Goal: Information Seeking & Learning: Learn about a topic

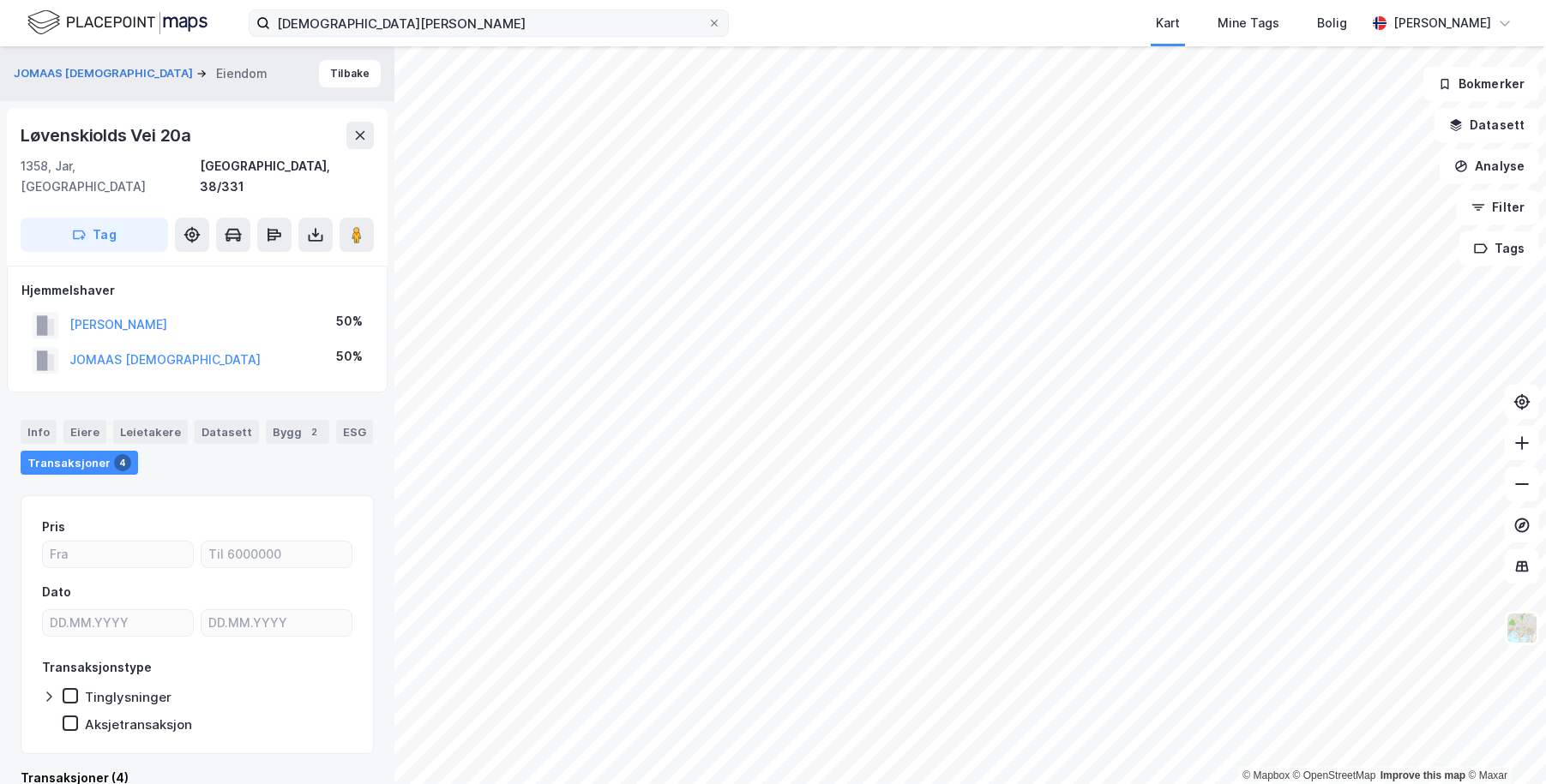
scroll to position [10, 0]
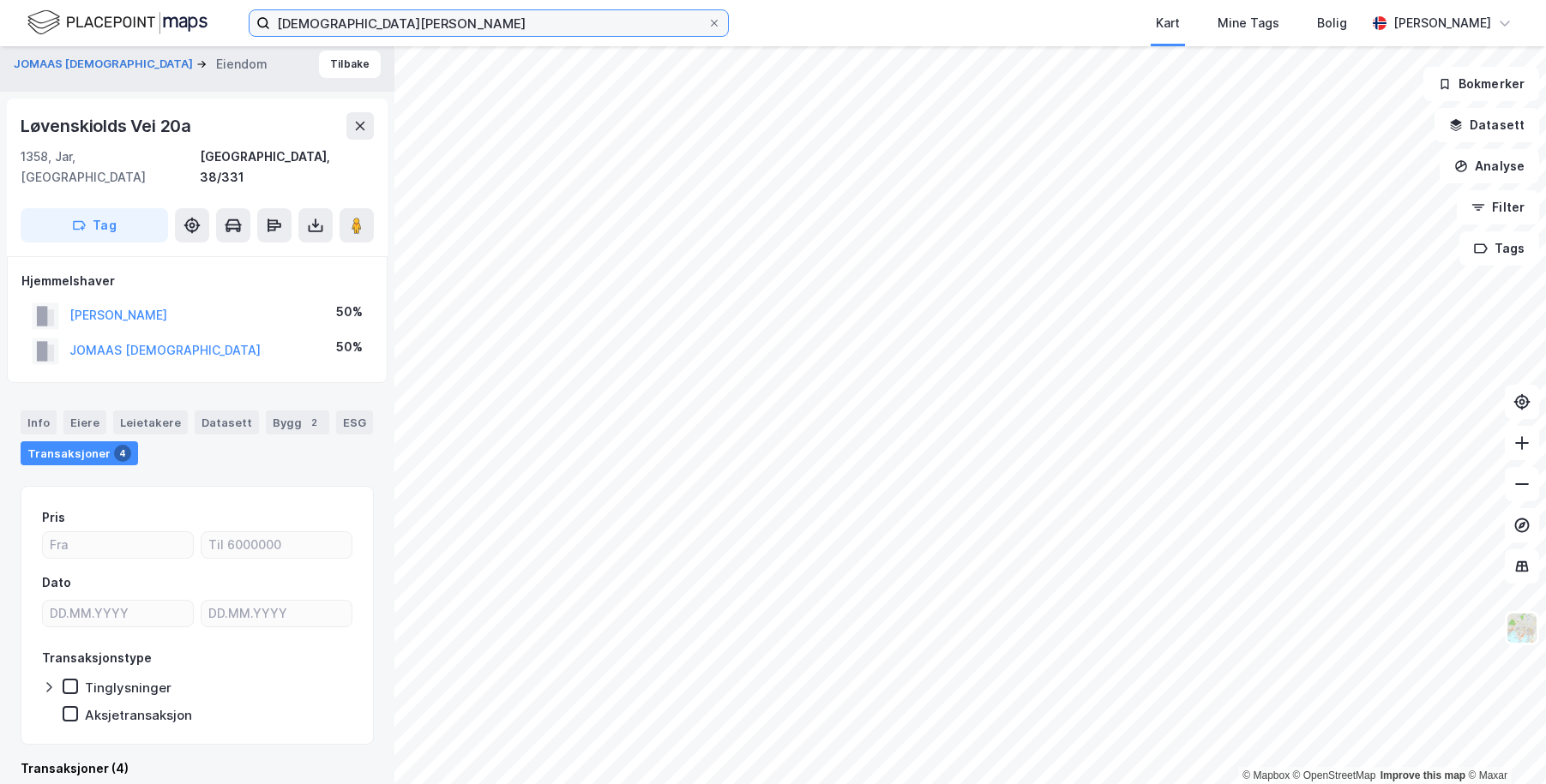
click at [384, 22] on input "[DEMOGRAPHIC_DATA][PERSON_NAME]" at bounding box center [489, 23] width 437 height 25
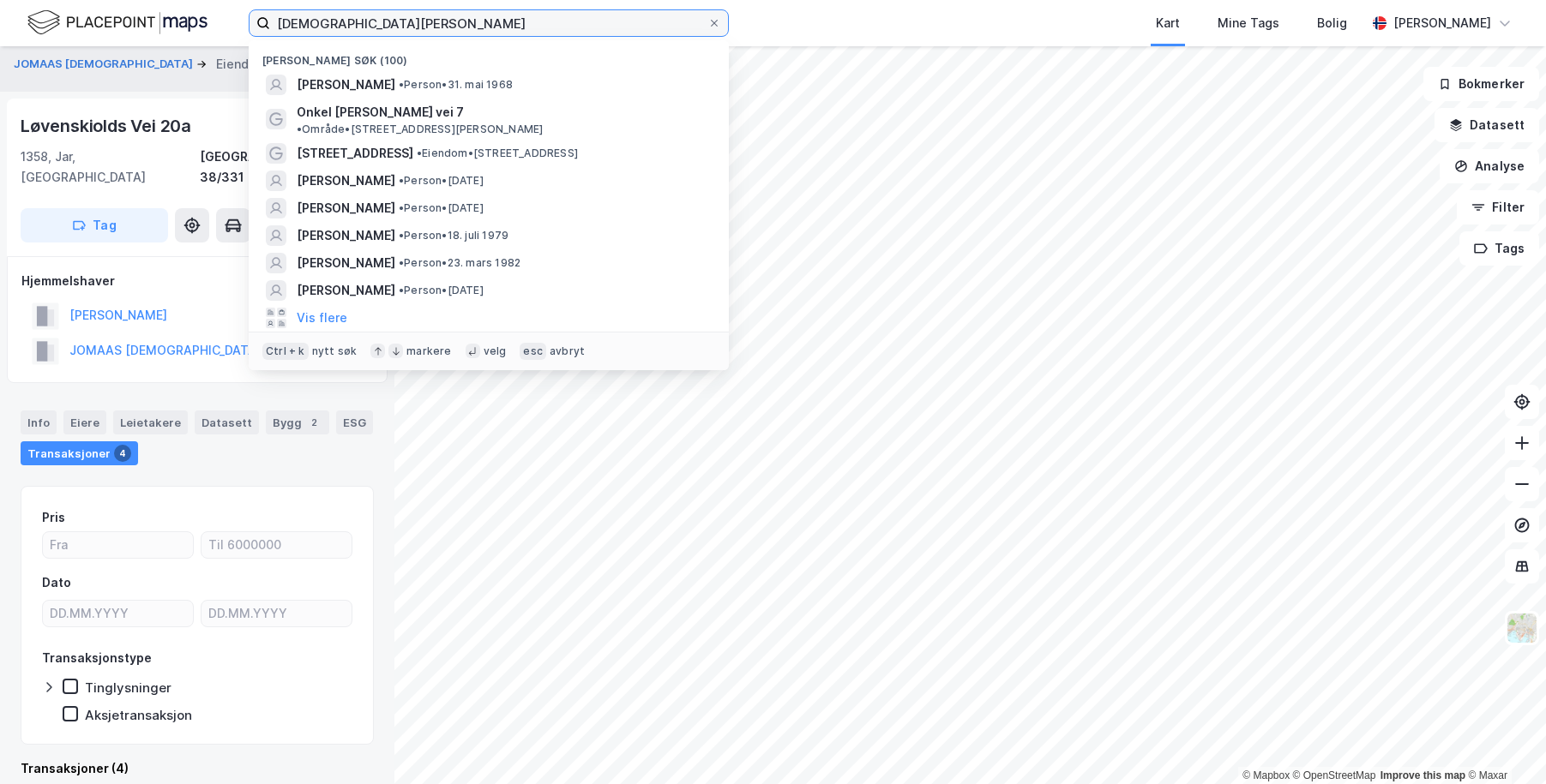
click at [384, 22] on input "[DEMOGRAPHIC_DATA][PERSON_NAME]" at bounding box center [489, 23] width 437 height 25
paste input "[PERSON_NAME]"
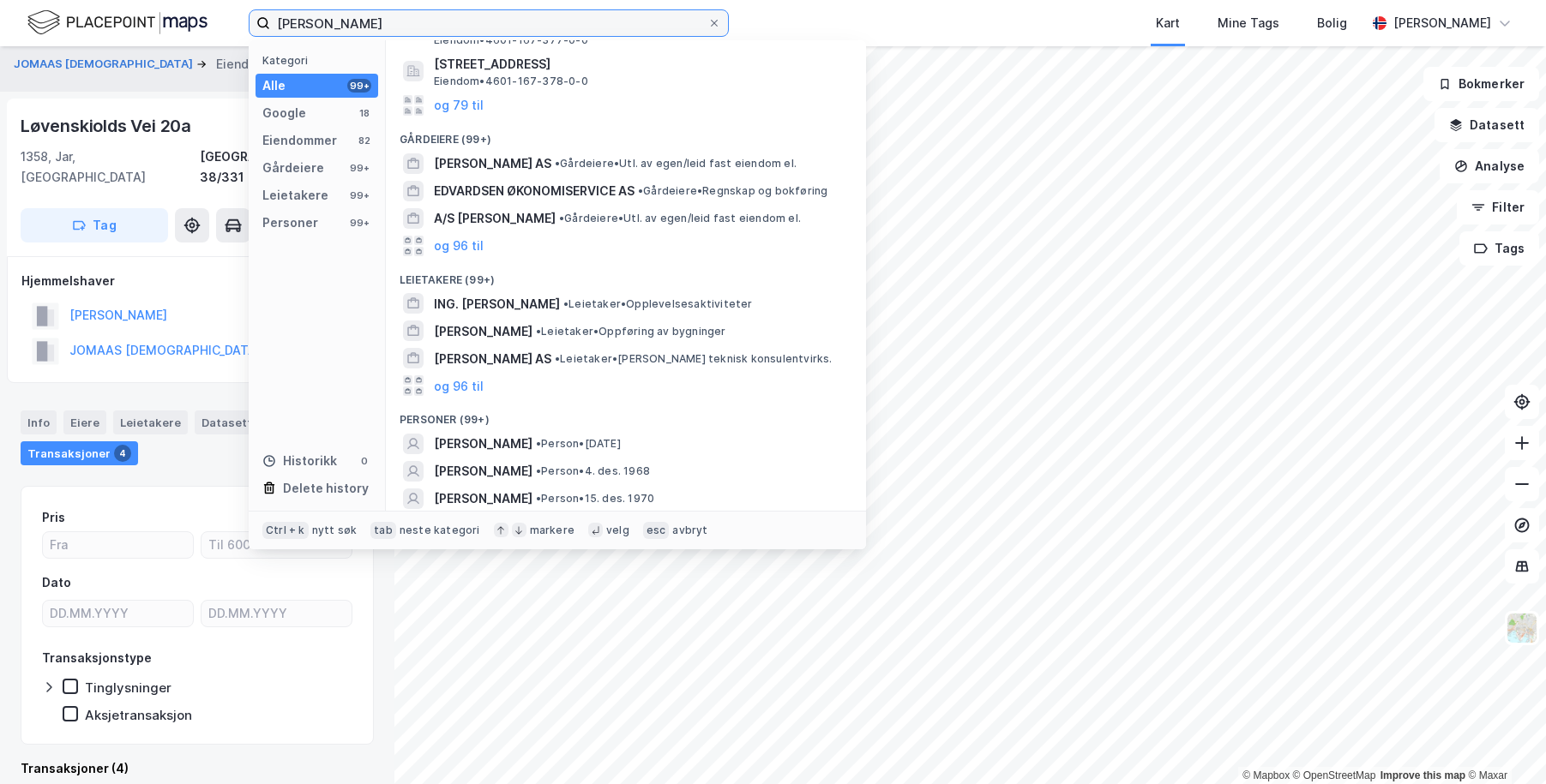
scroll to position [257, 0]
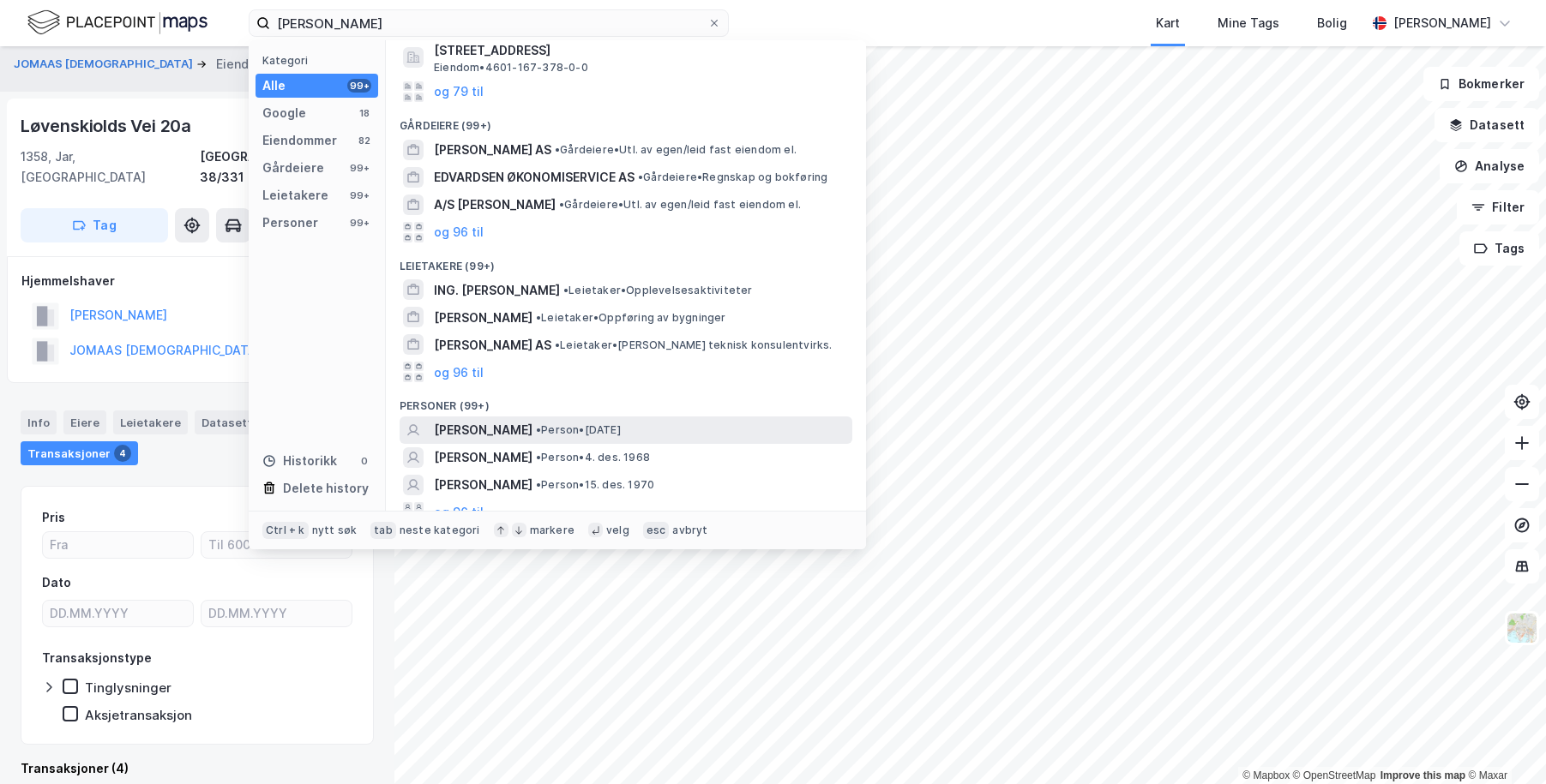
click at [478, 421] on span "[PERSON_NAME]" at bounding box center [483, 430] width 99 height 21
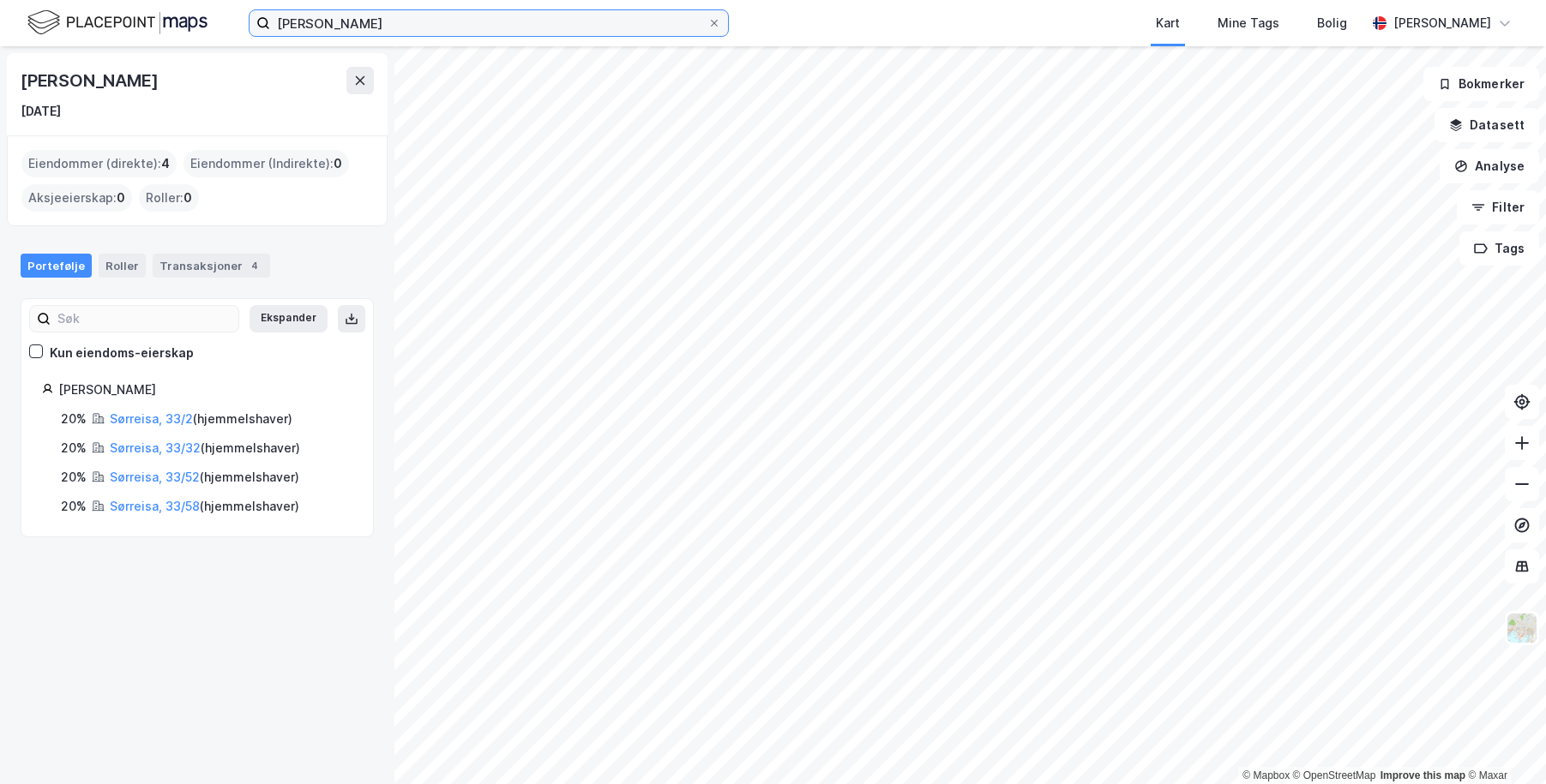
click at [472, 22] on input "[PERSON_NAME]" at bounding box center [489, 23] width 437 height 25
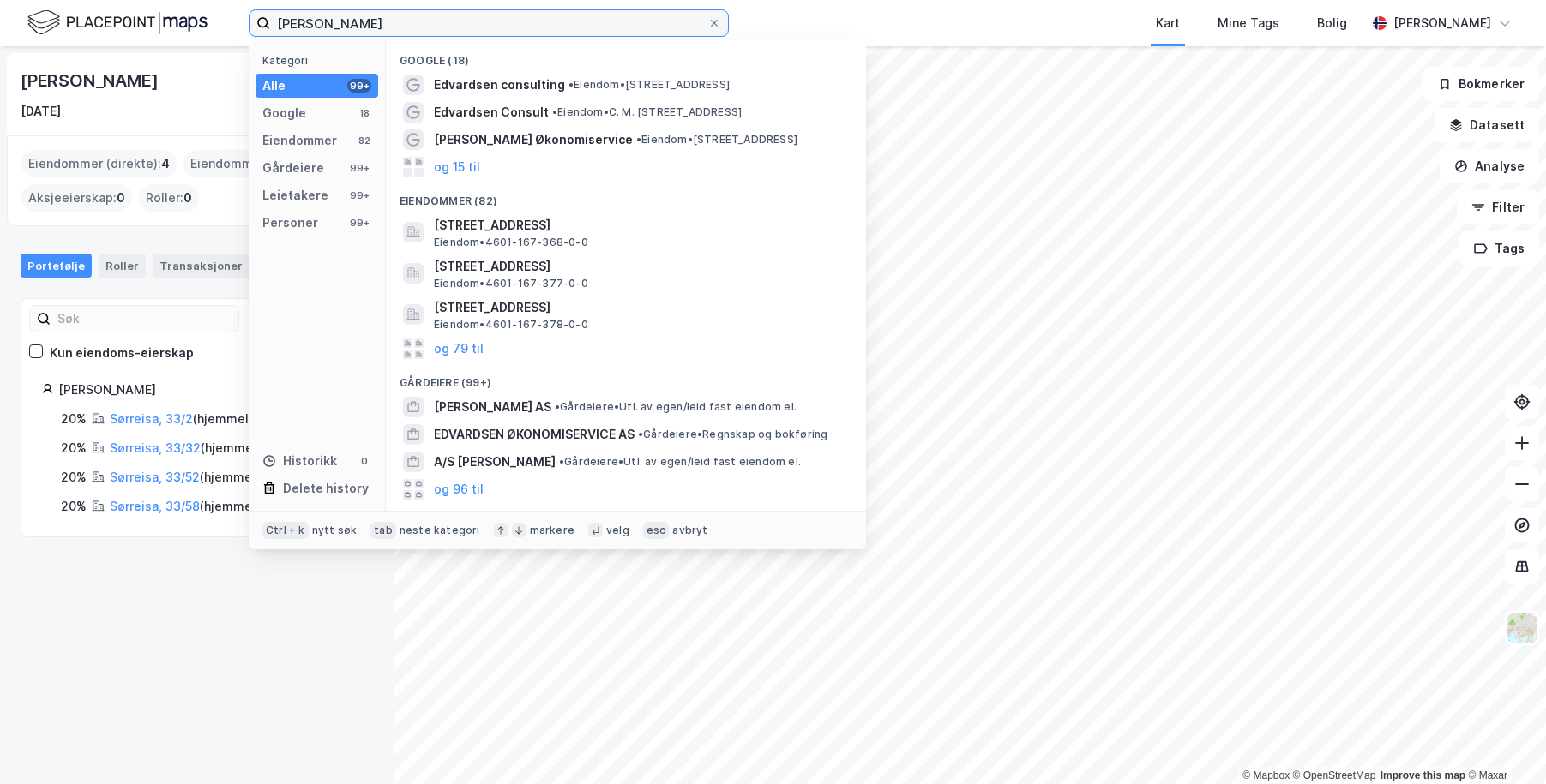
click at [472, 22] on input "[PERSON_NAME]" at bounding box center [489, 23] width 437 height 25
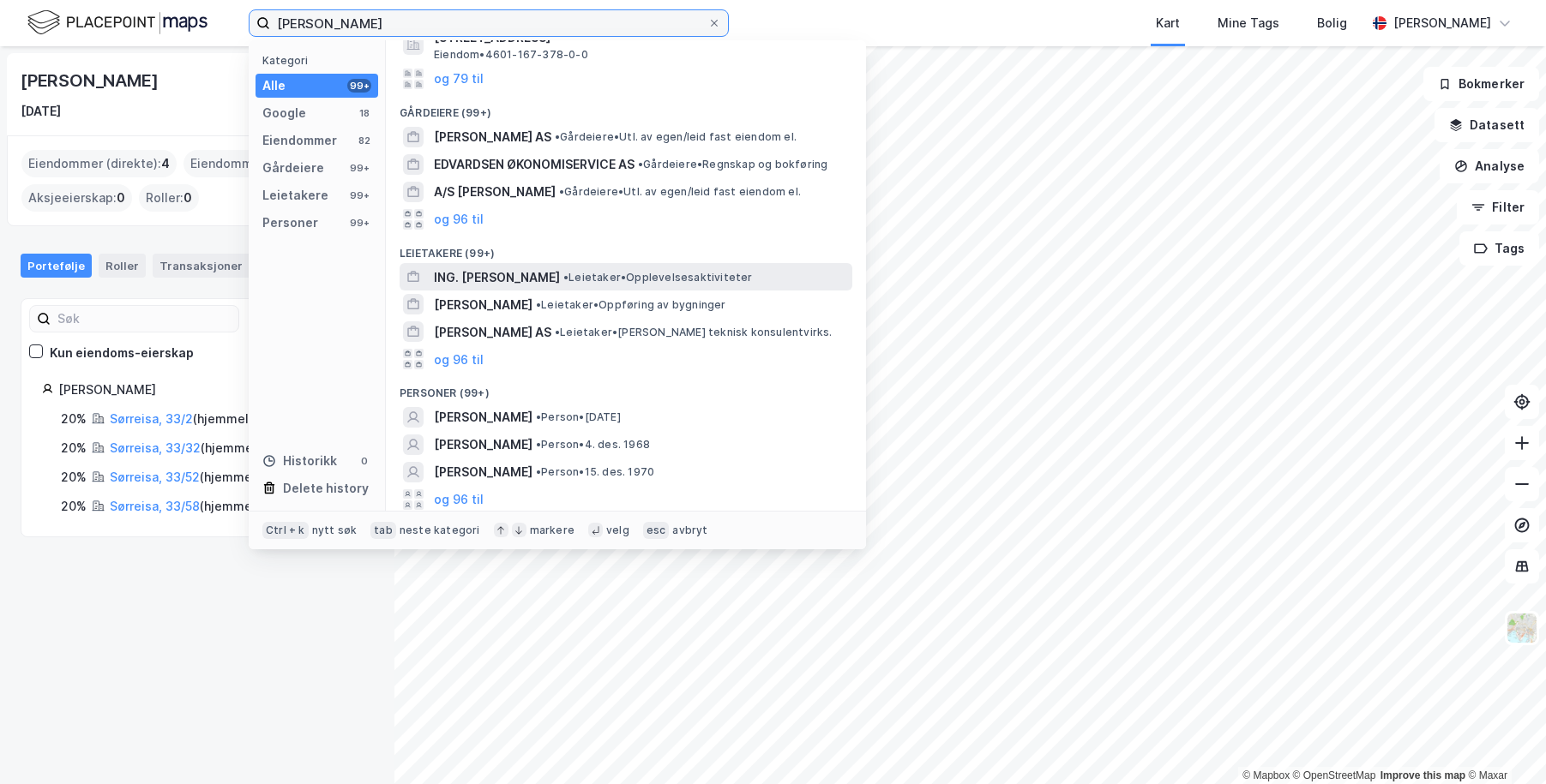
scroll to position [273, 0]
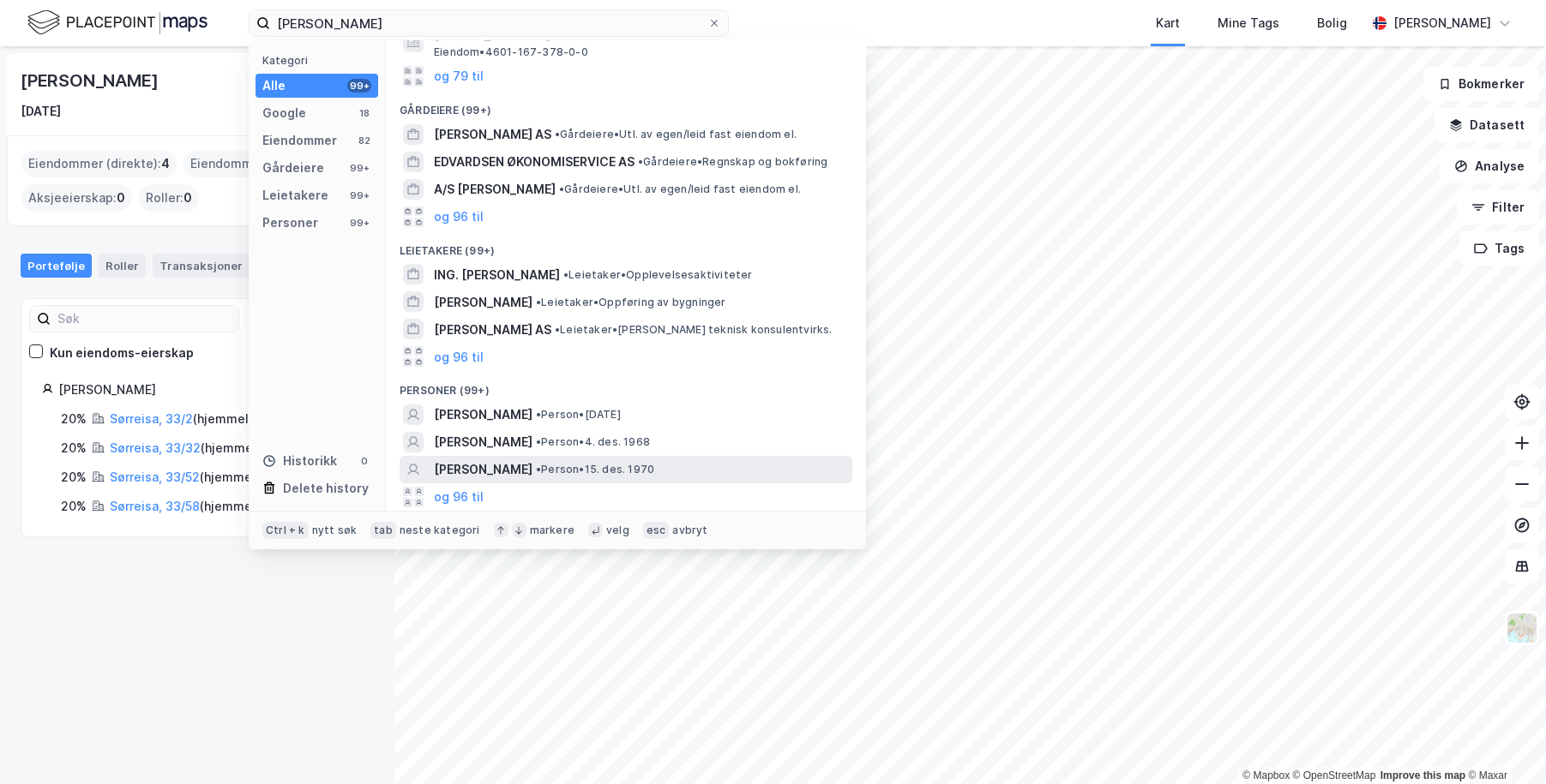
click at [463, 468] on span "[PERSON_NAME]" at bounding box center [483, 469] width 99 height 21
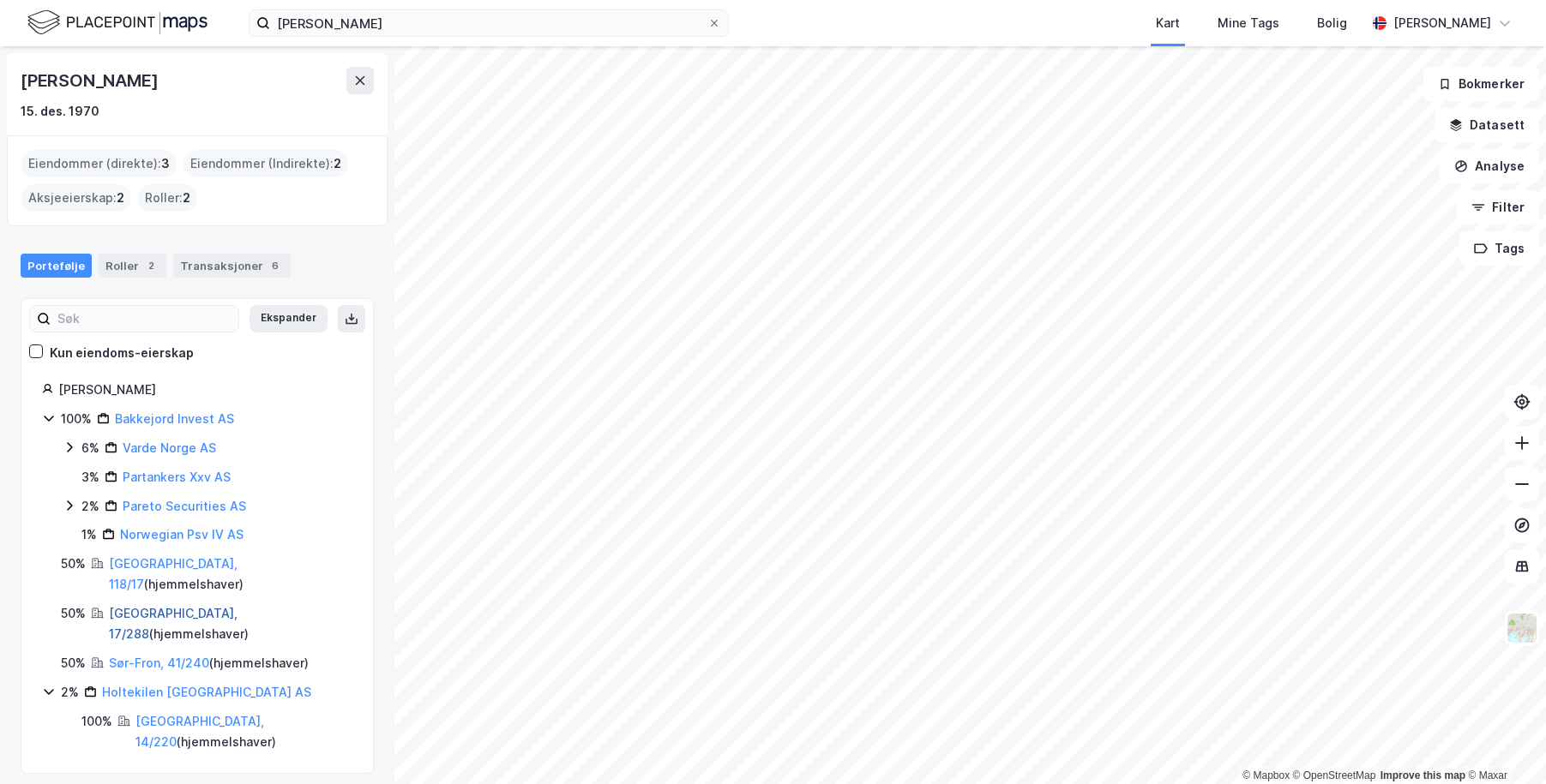
click at [129, 606] on link "[GEOGRAPHIC_DATA], 17/288" at bounding box center [173, 623] width 129 height 35
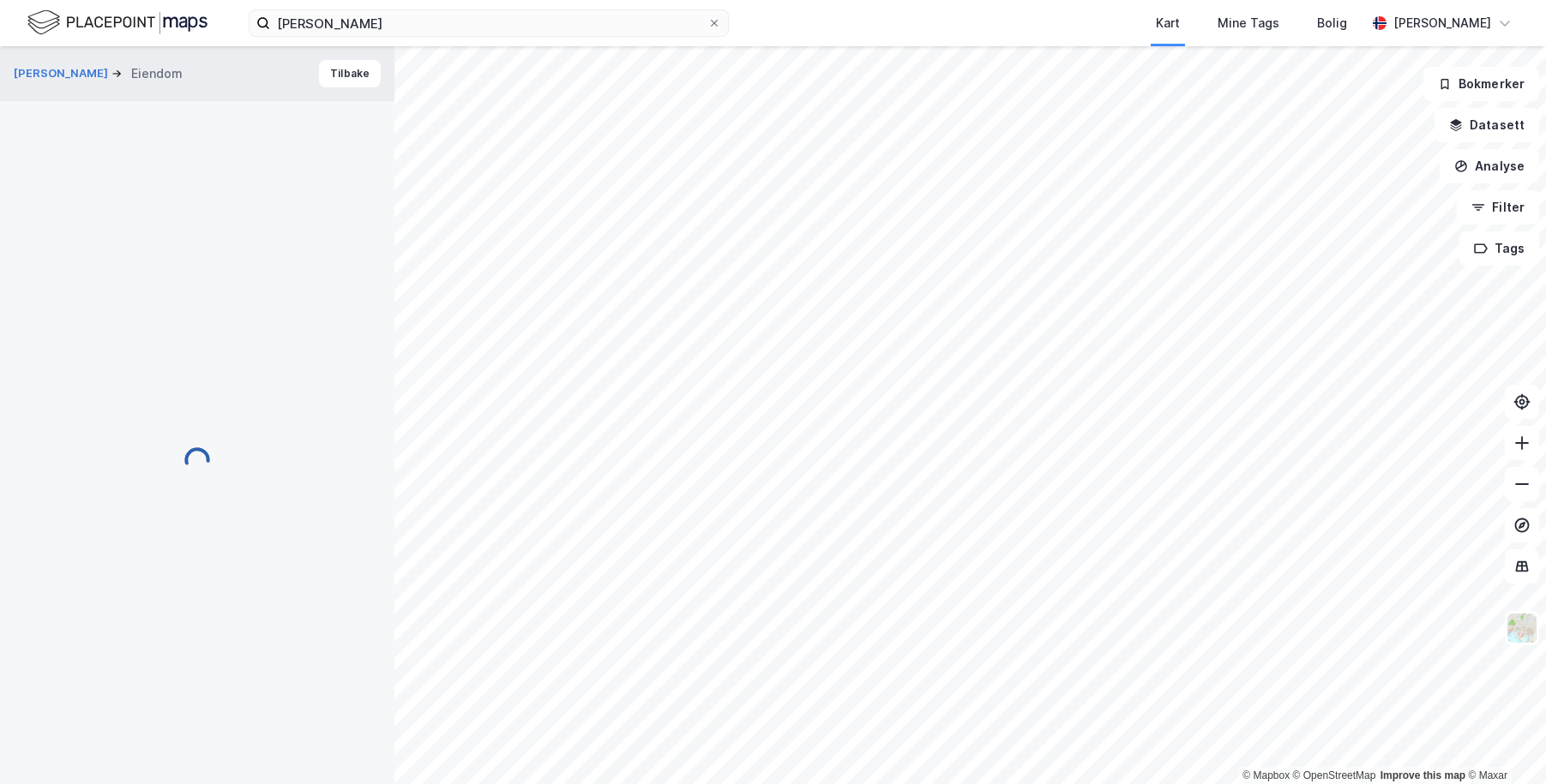
scroll to position [10, 0]
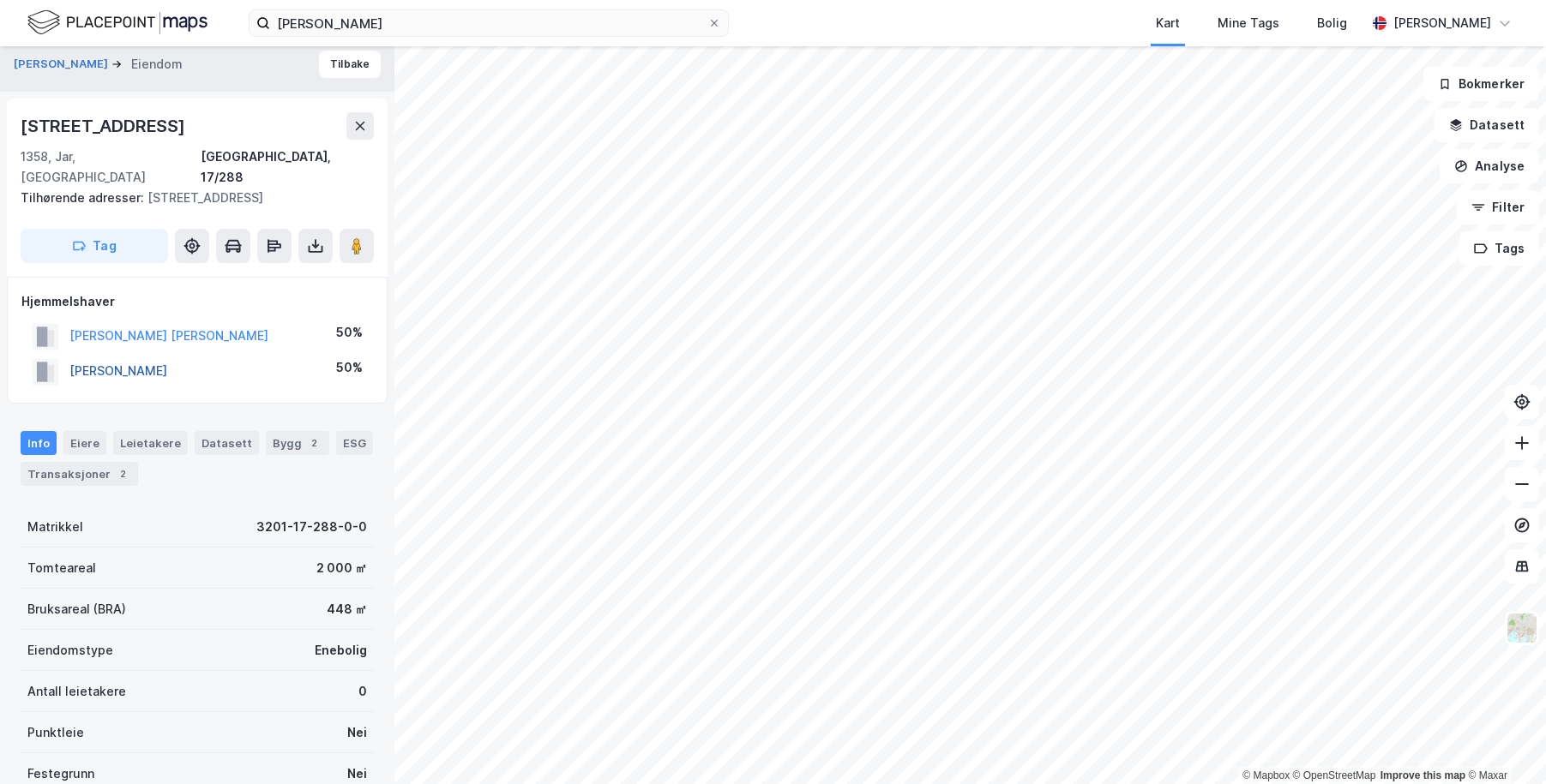
click at [0, 0] on button "[PERSON_NAME]" at bounding box center [0, 0] width 0 height 0
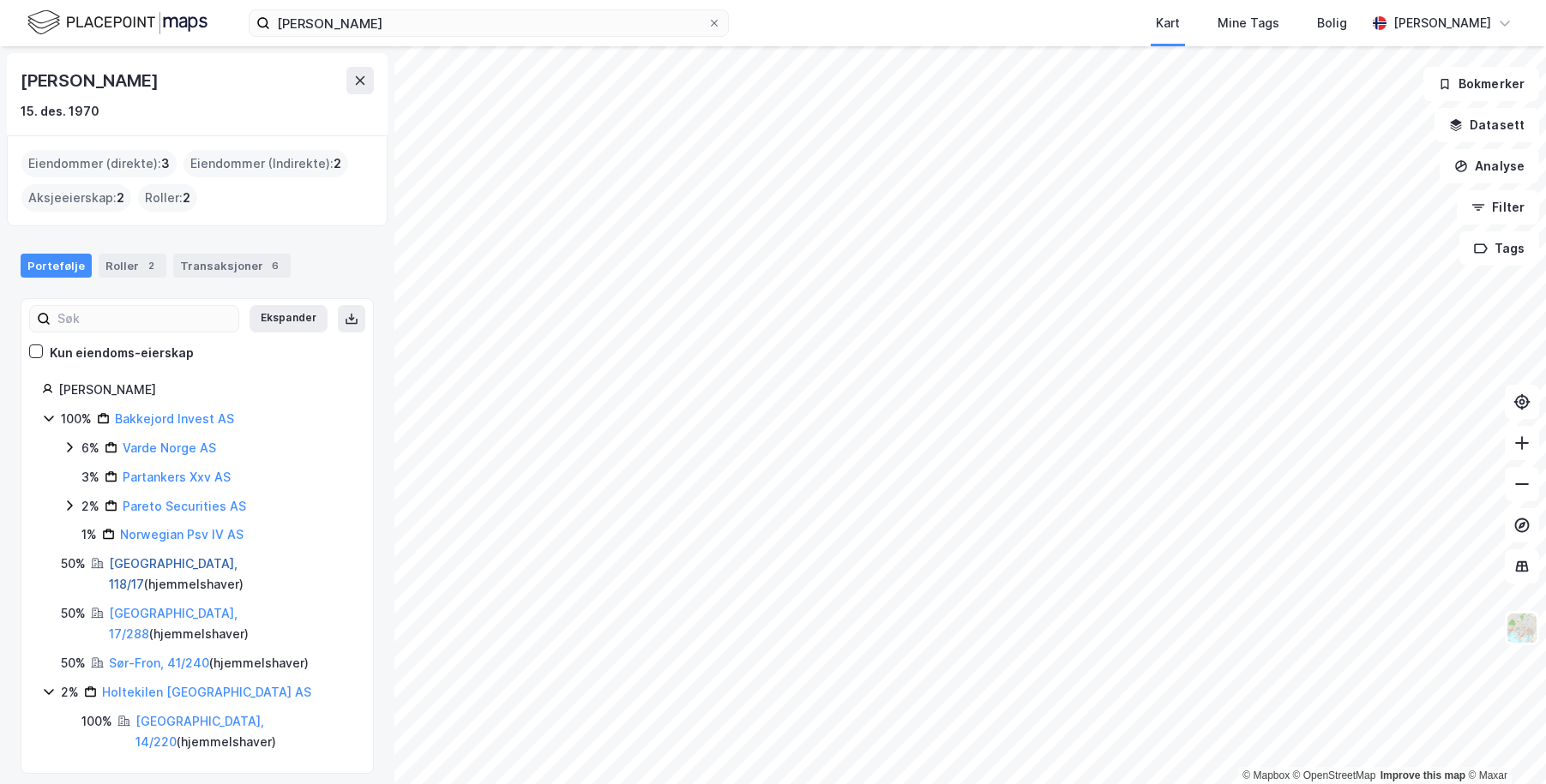
click at [134, 559] on link "[GEOGRAPHIC_DATA], 118/17" at bounding box center [173, 573] width 129 height 35
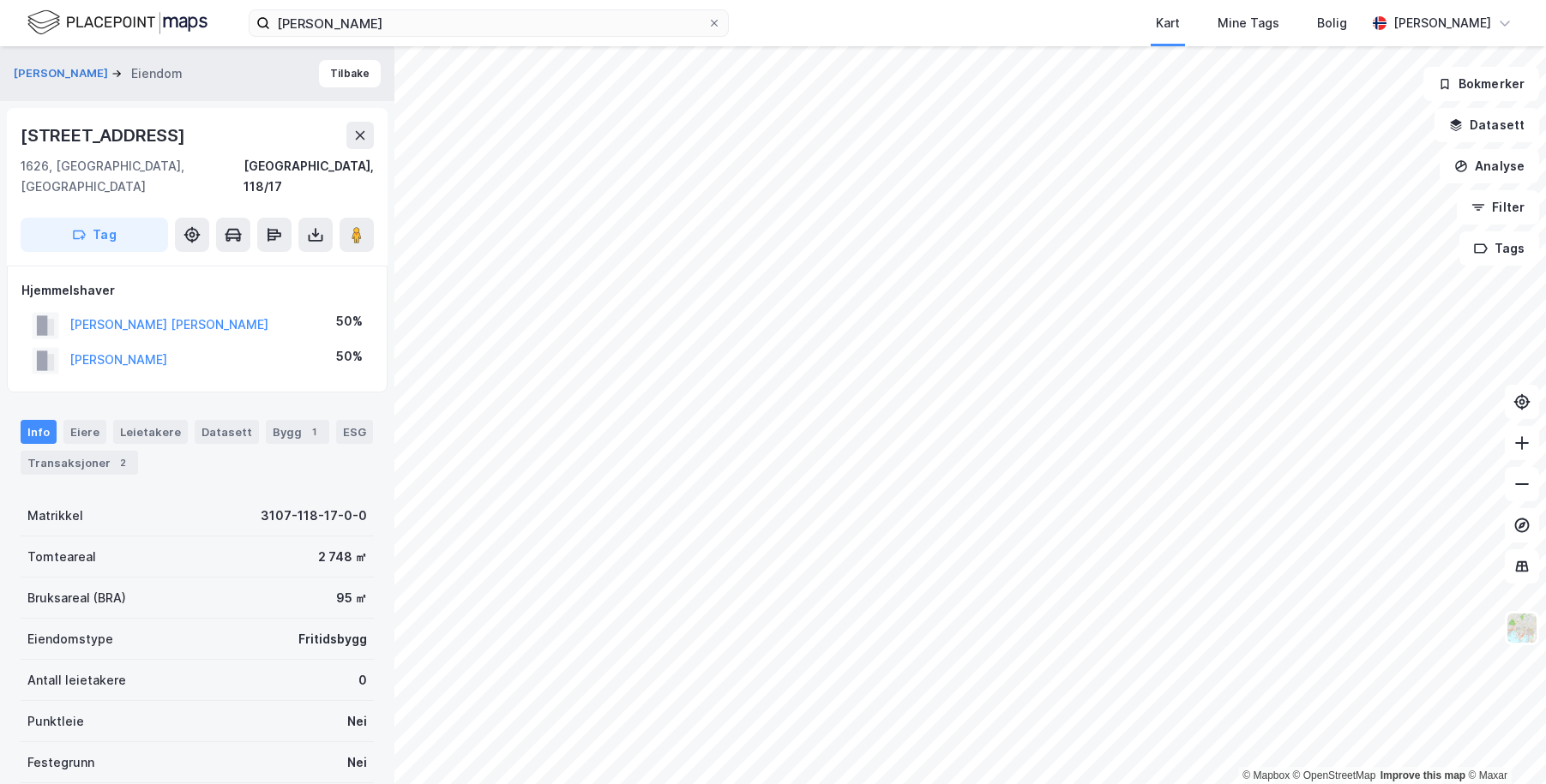
scroll to position [10, 0]
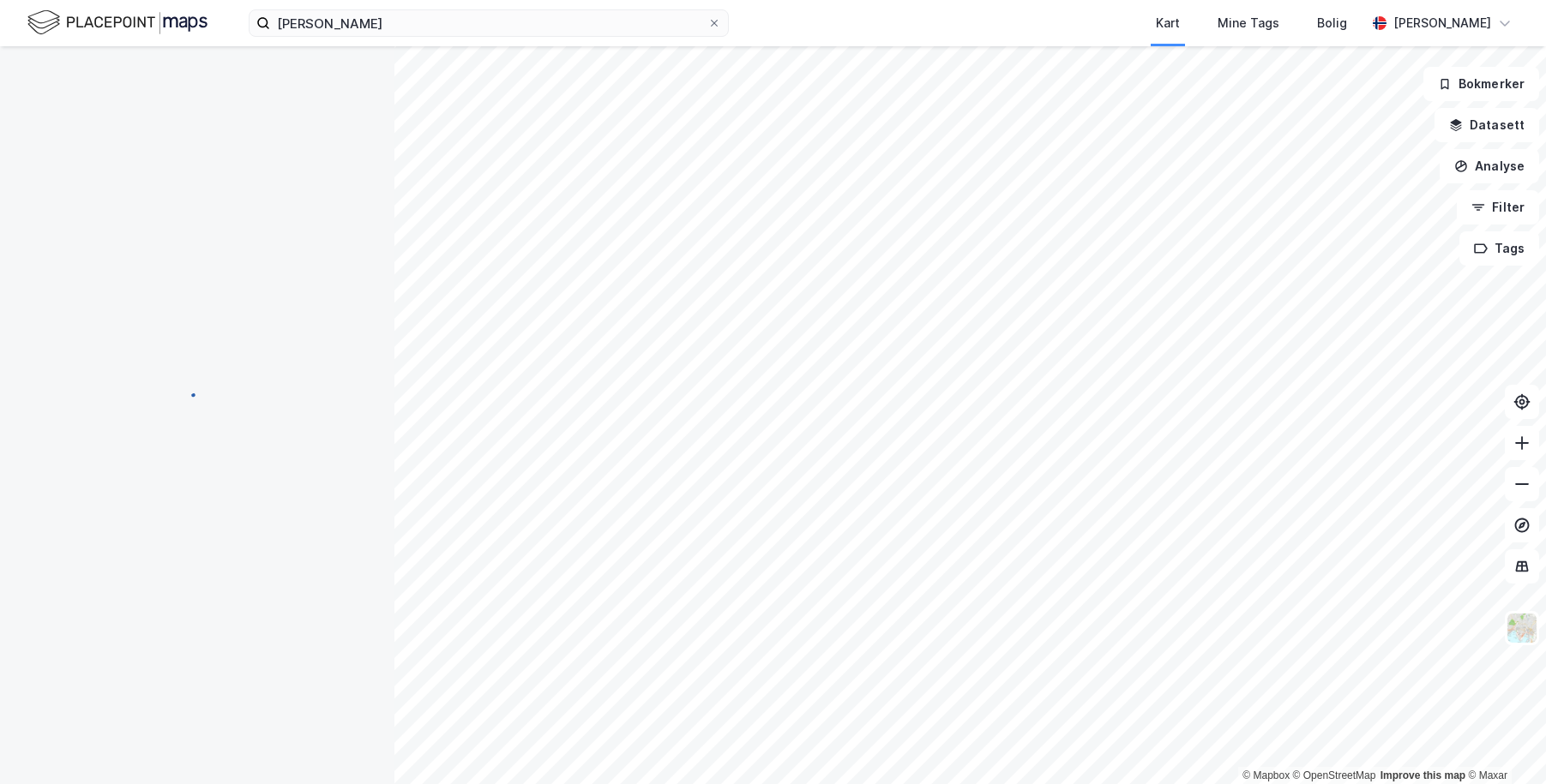
scroll to position [10, 0]
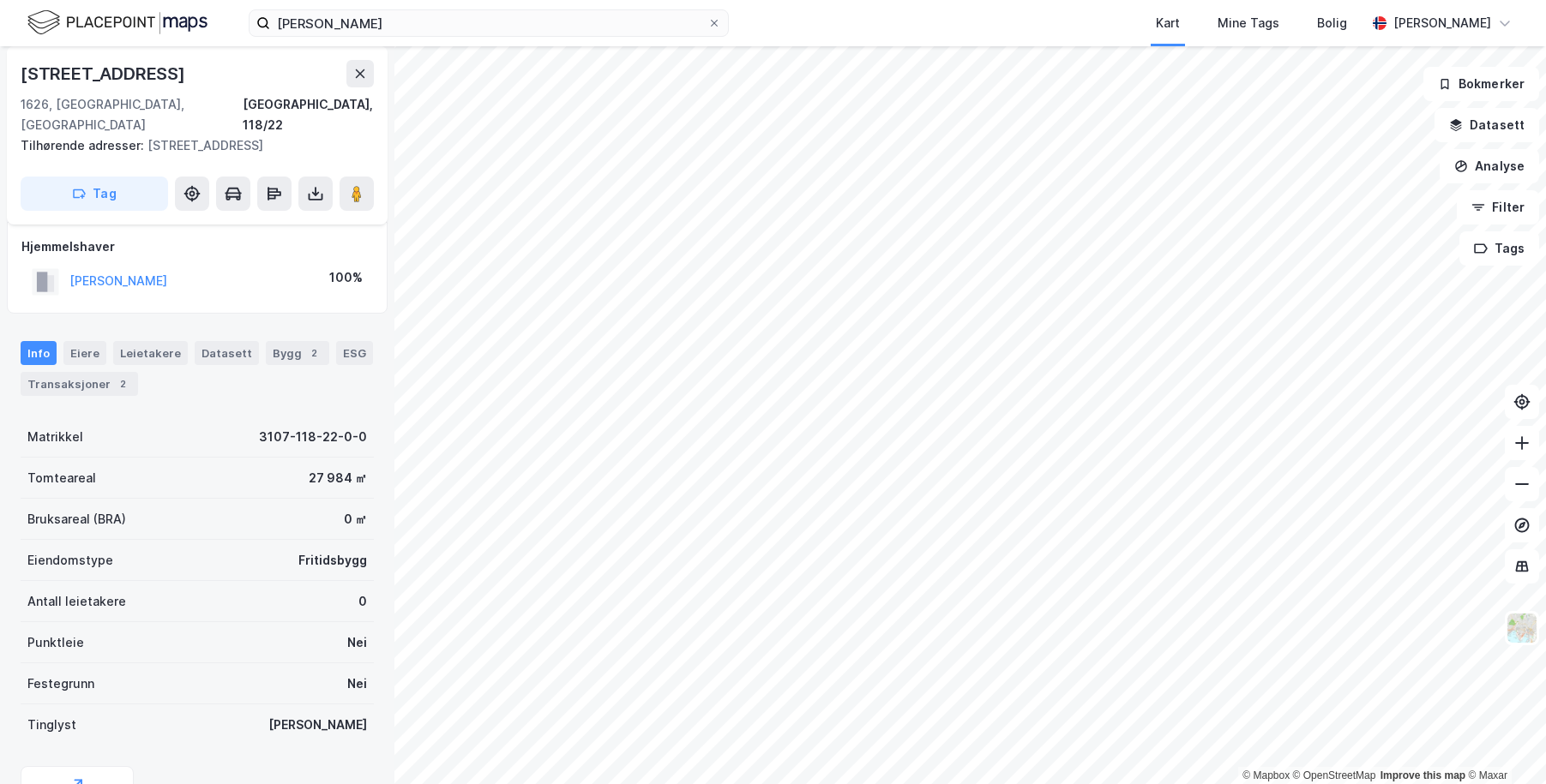
scroll to position [10, 0]
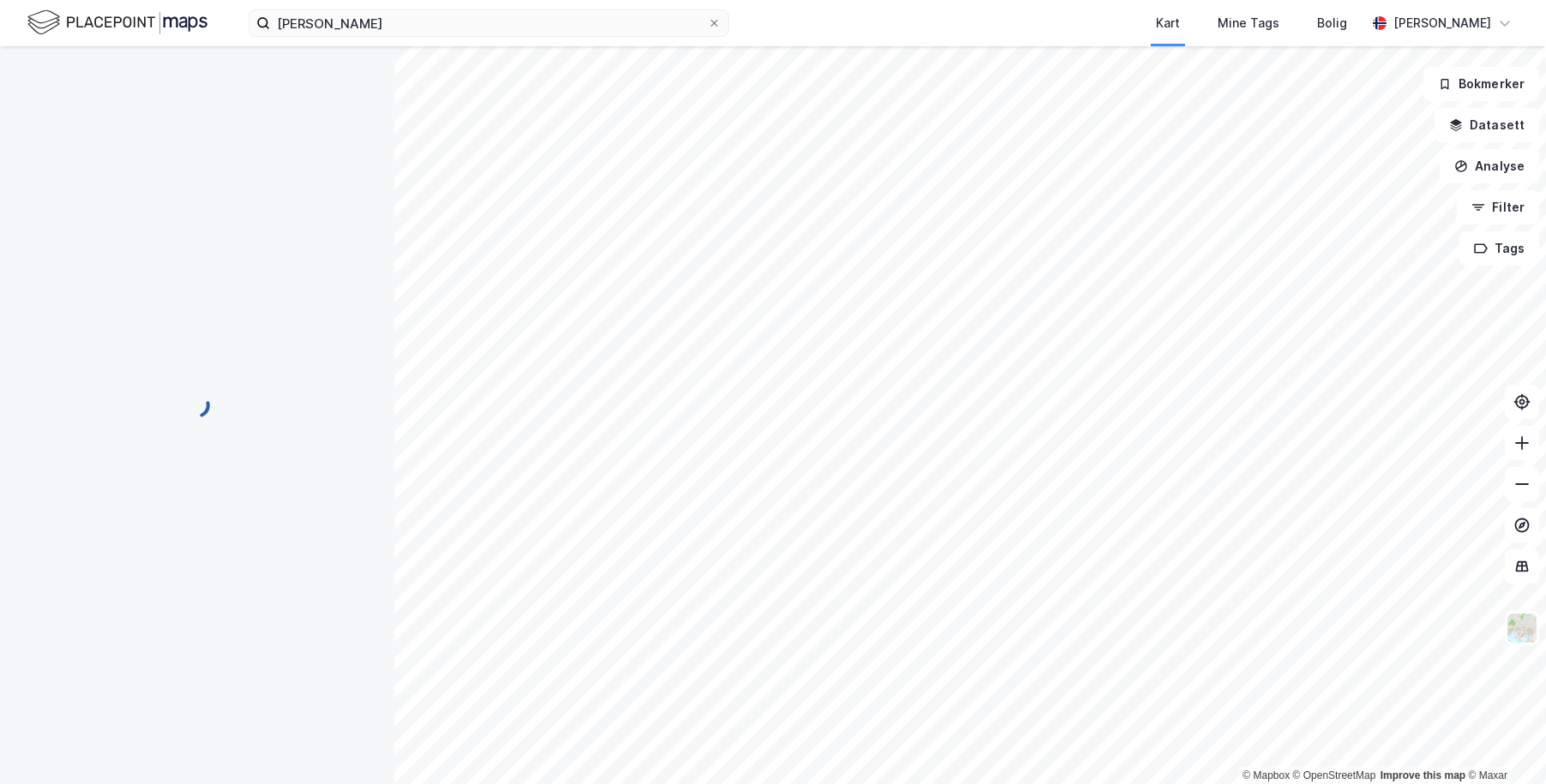
scroll to position [10, 0]
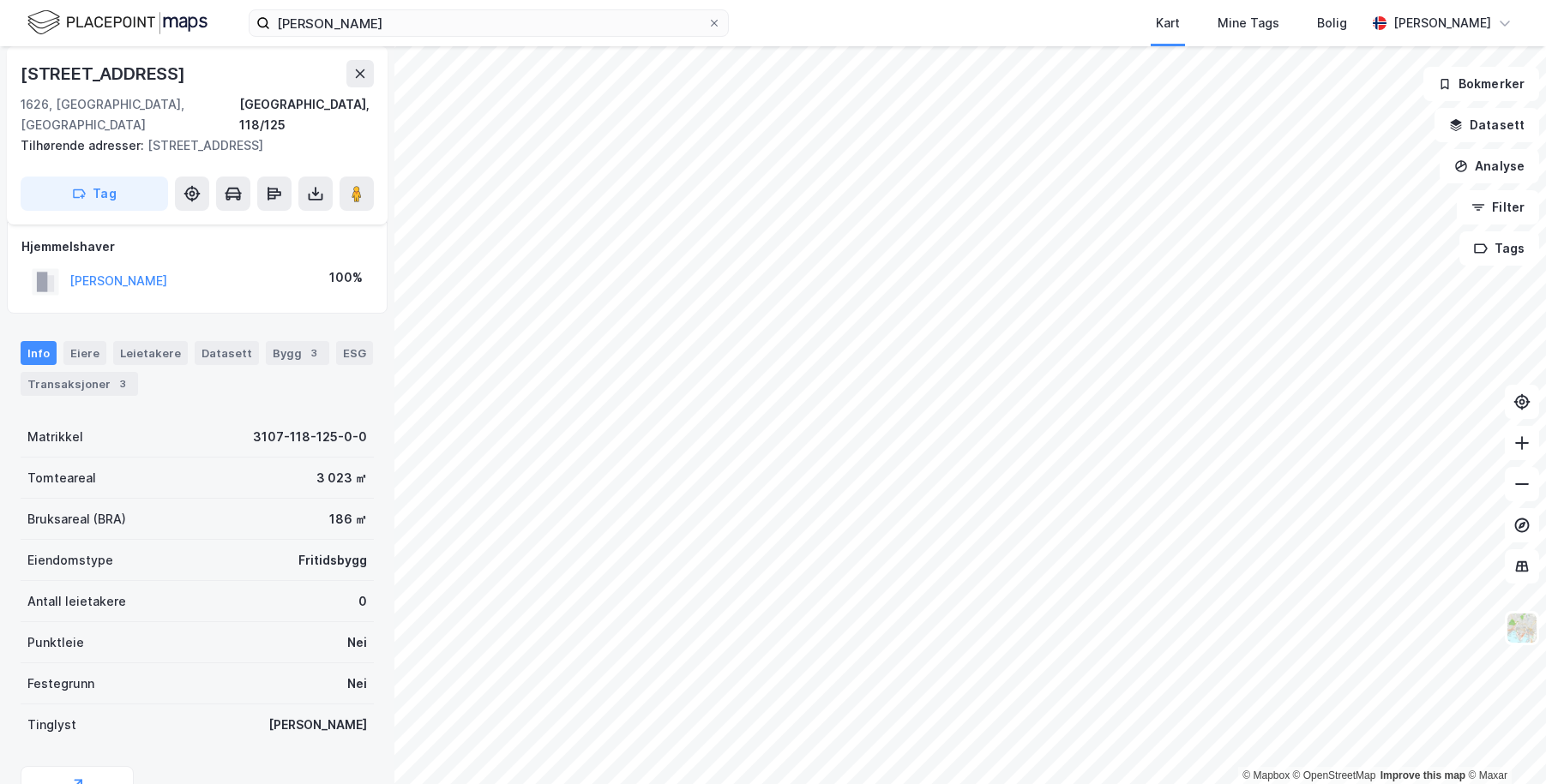
scroll to position [10, 0]
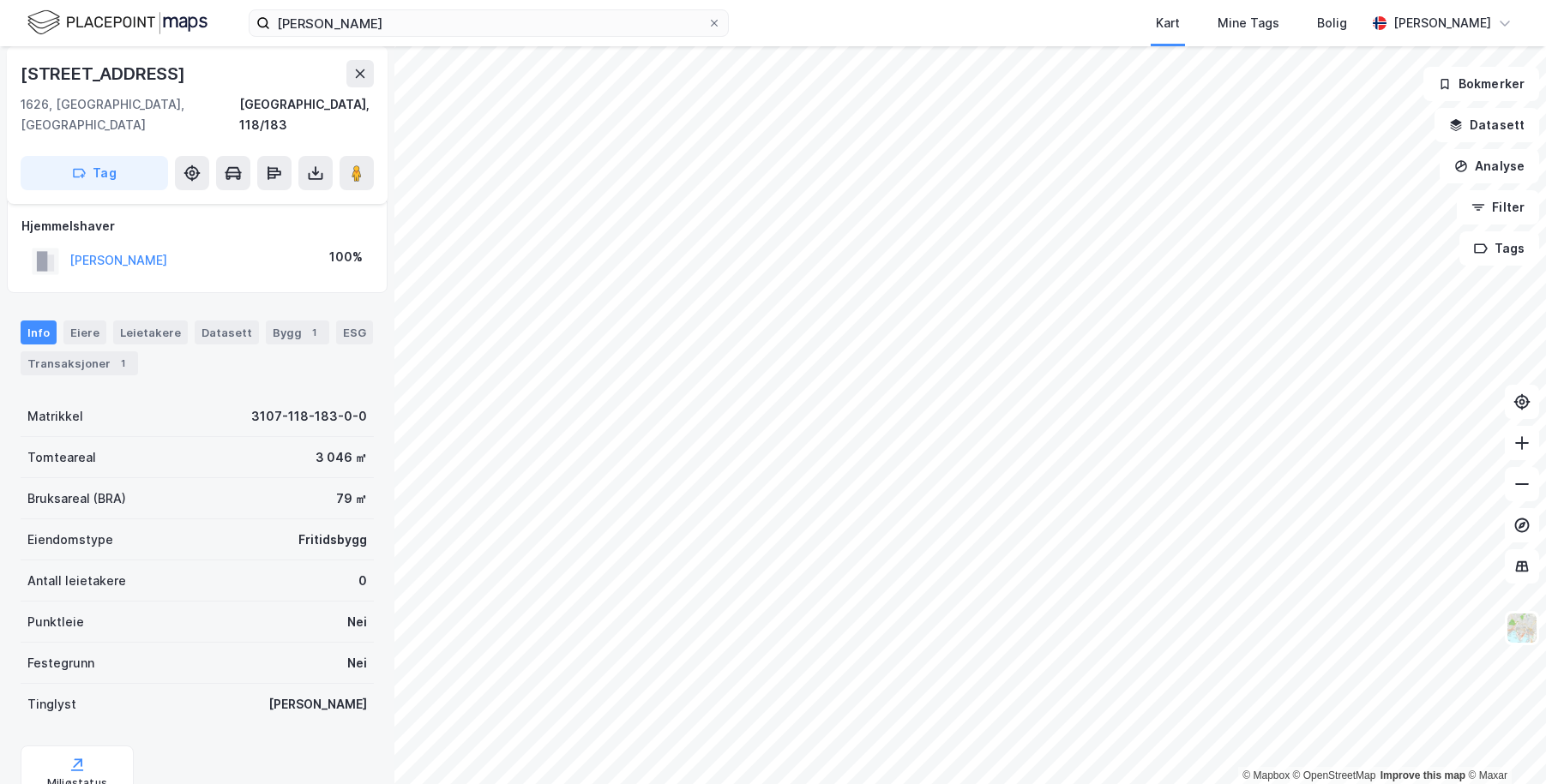
scroll to position [10, 0]
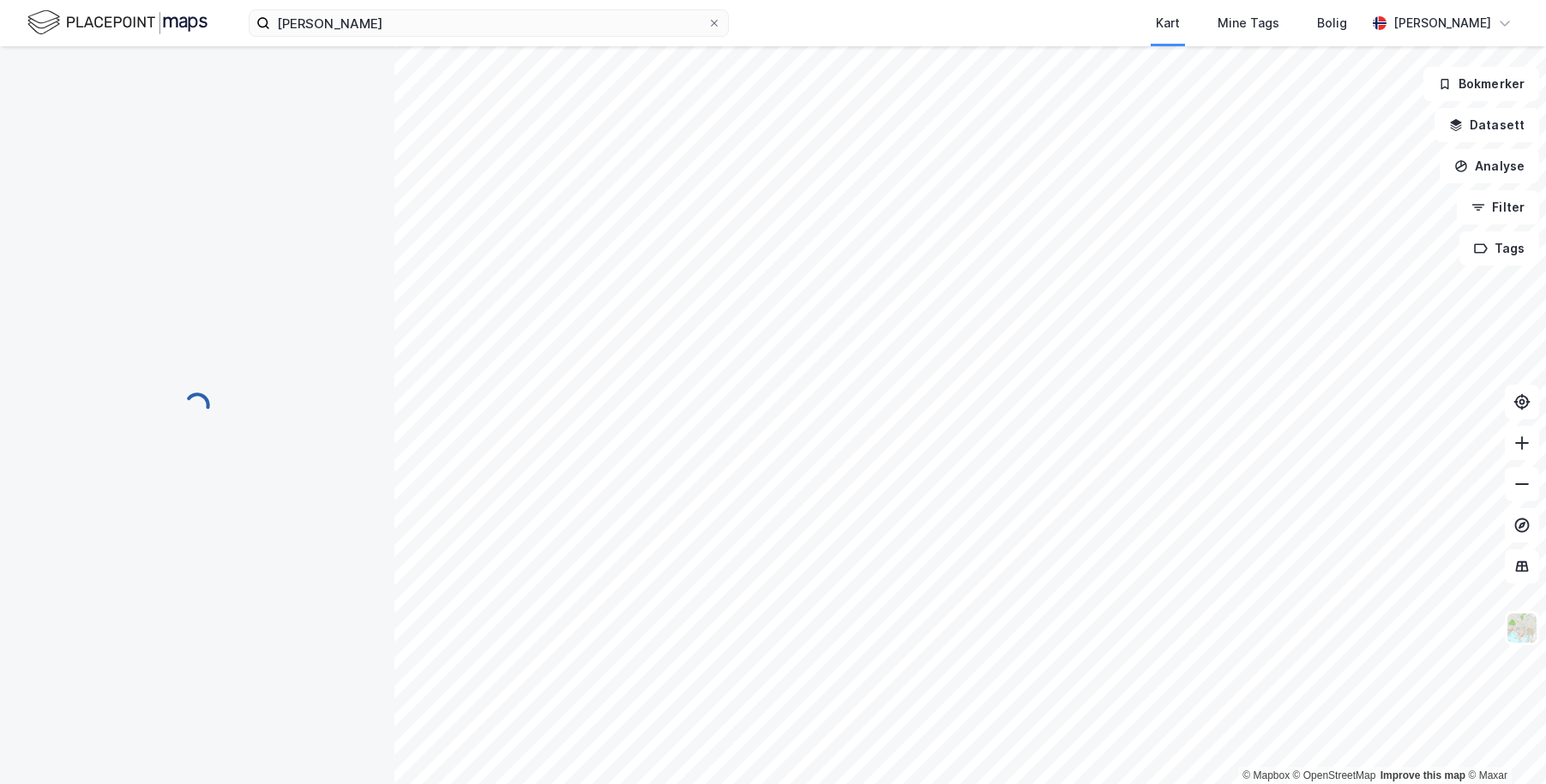
scroll to position [10, 0]
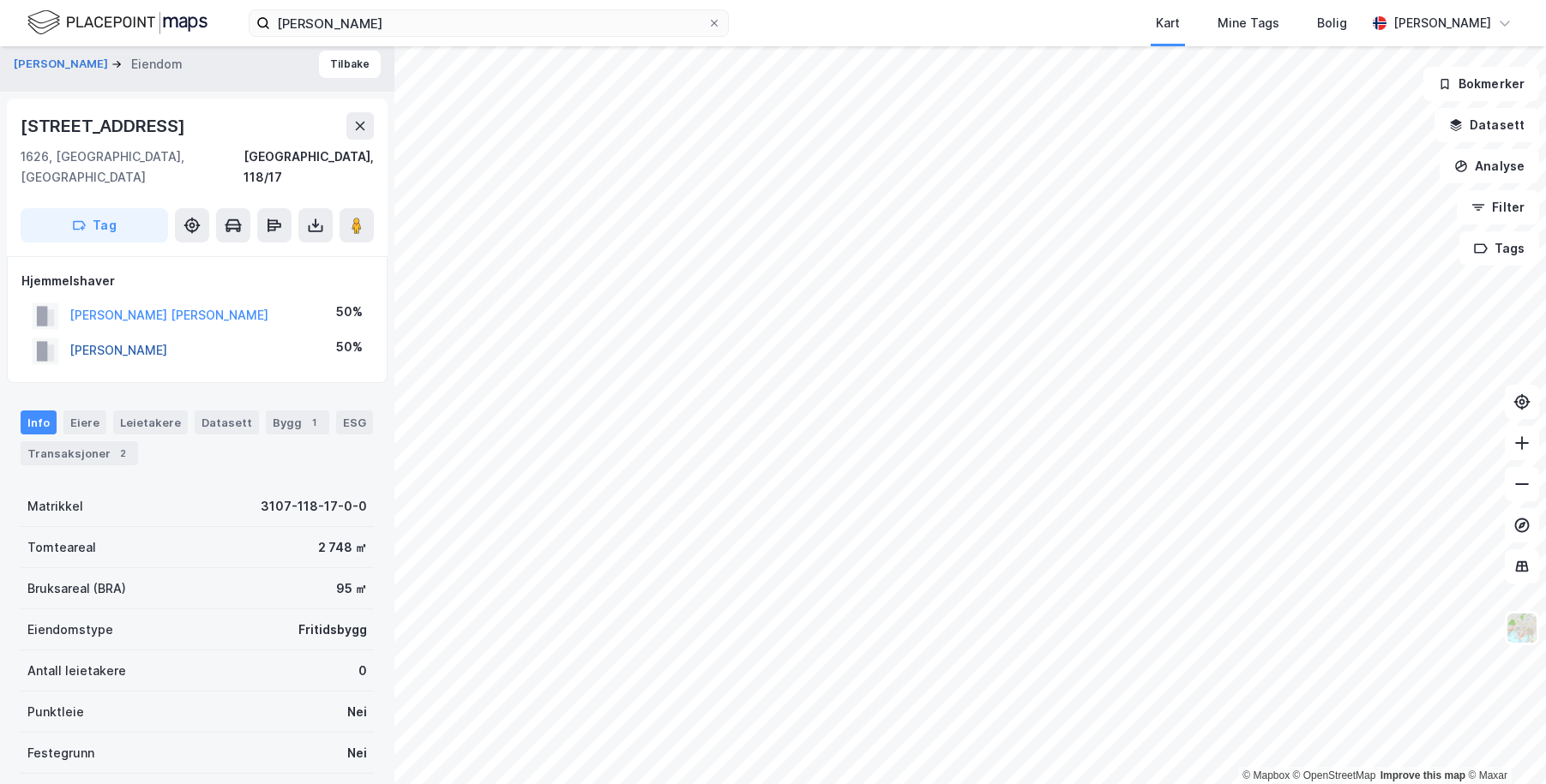
click at [0, 0] on button "[PERSON_NAME]" at bounding box center [0, 0] width 0 height 0
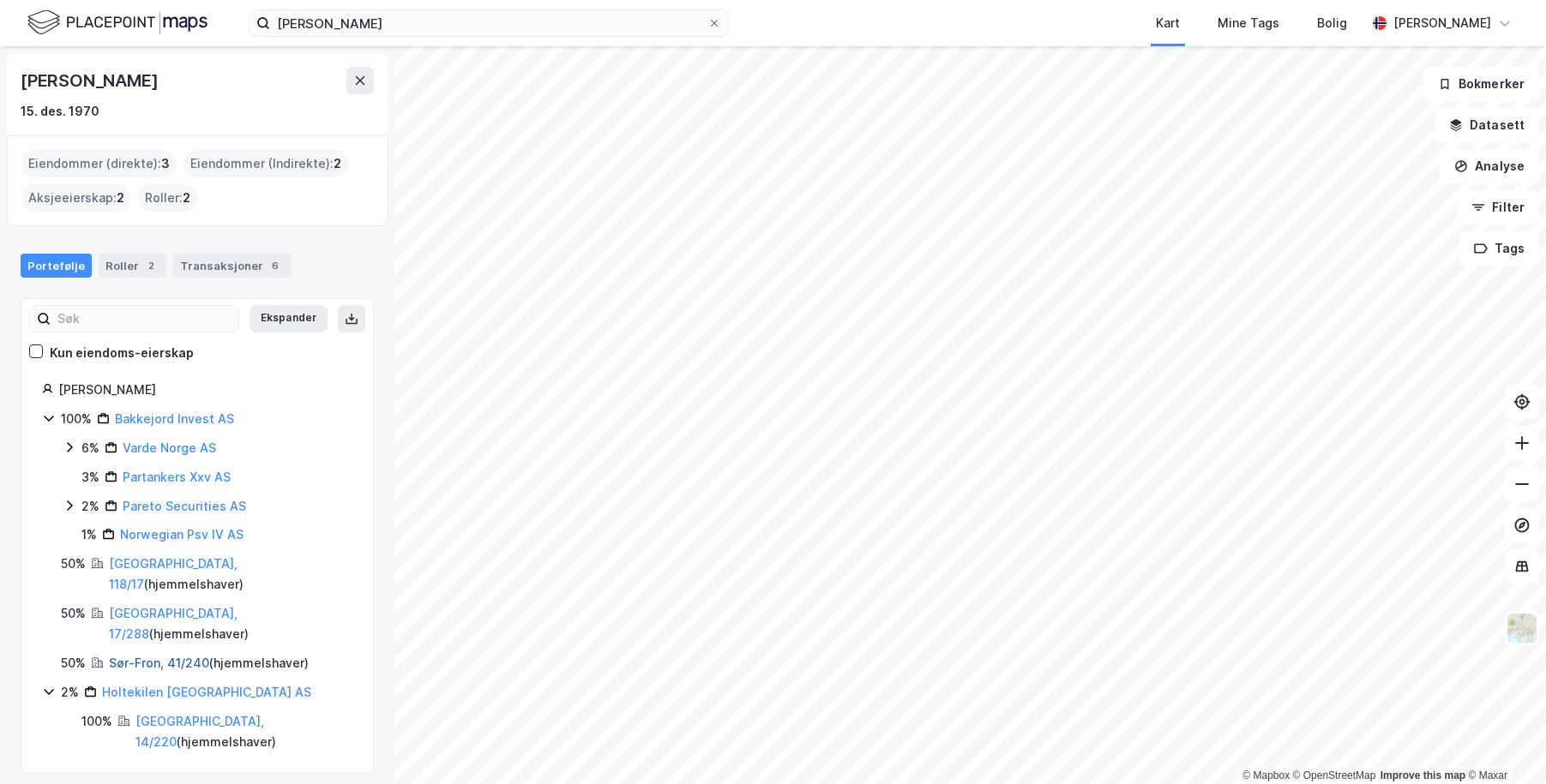
click at [140, 656] on link "Sør-Fron, 41/240" at bounding box center [159, 663] width 101 height 15
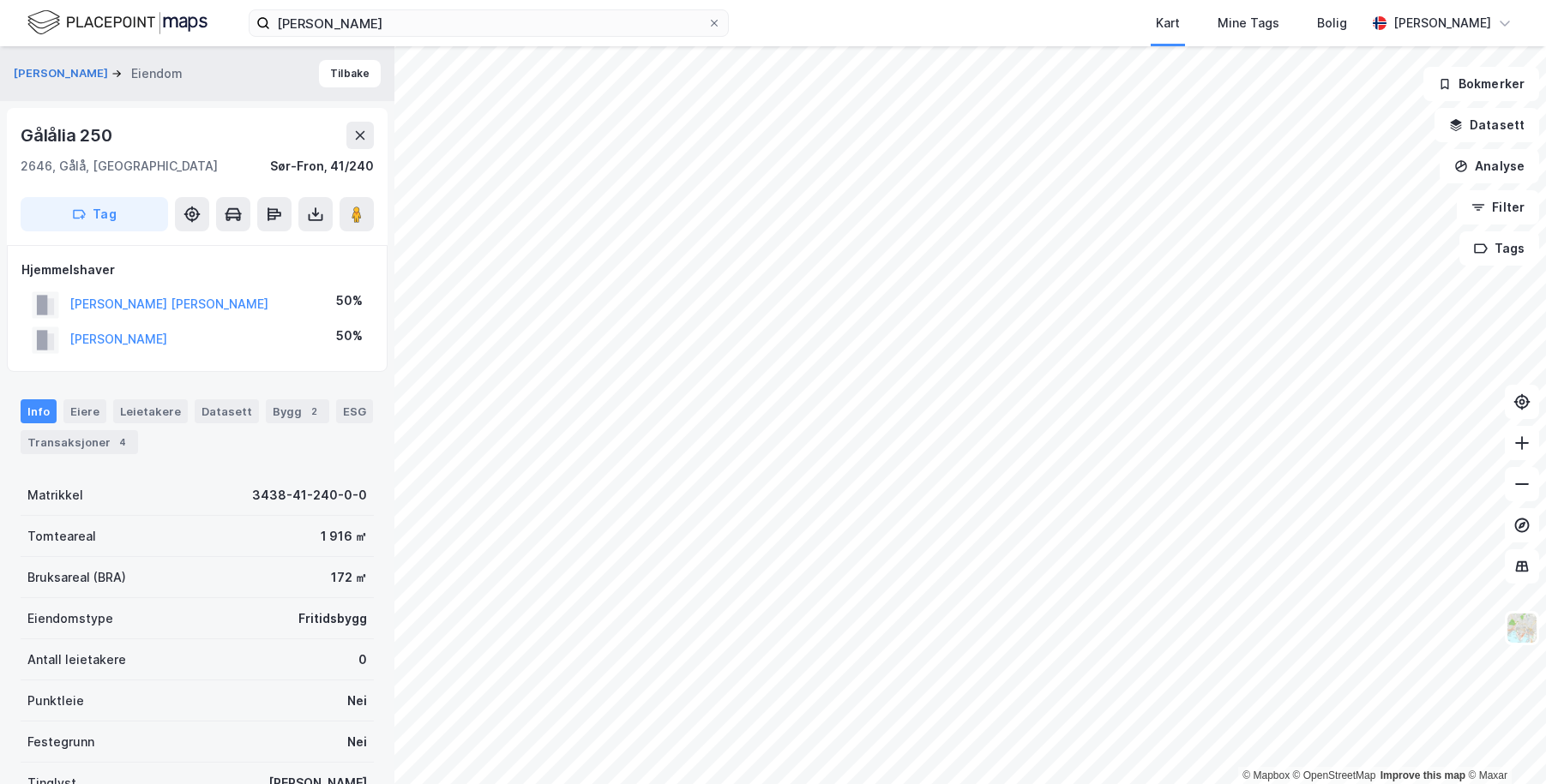
scroll to position [10, 0]
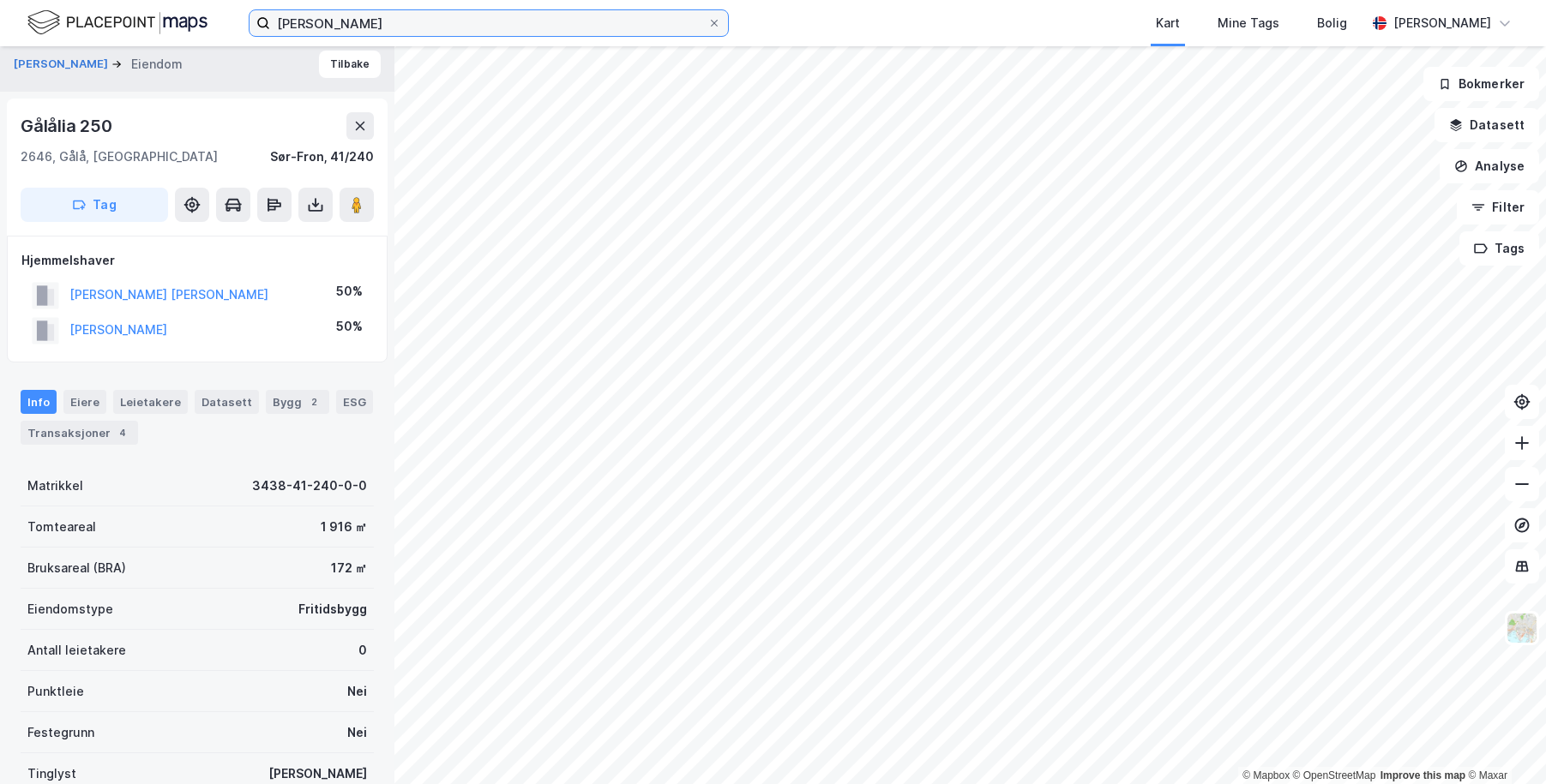
click at [410, 25] on input "[PERSON_NAME]" at bounding box center [489, 23] width 437 height 25
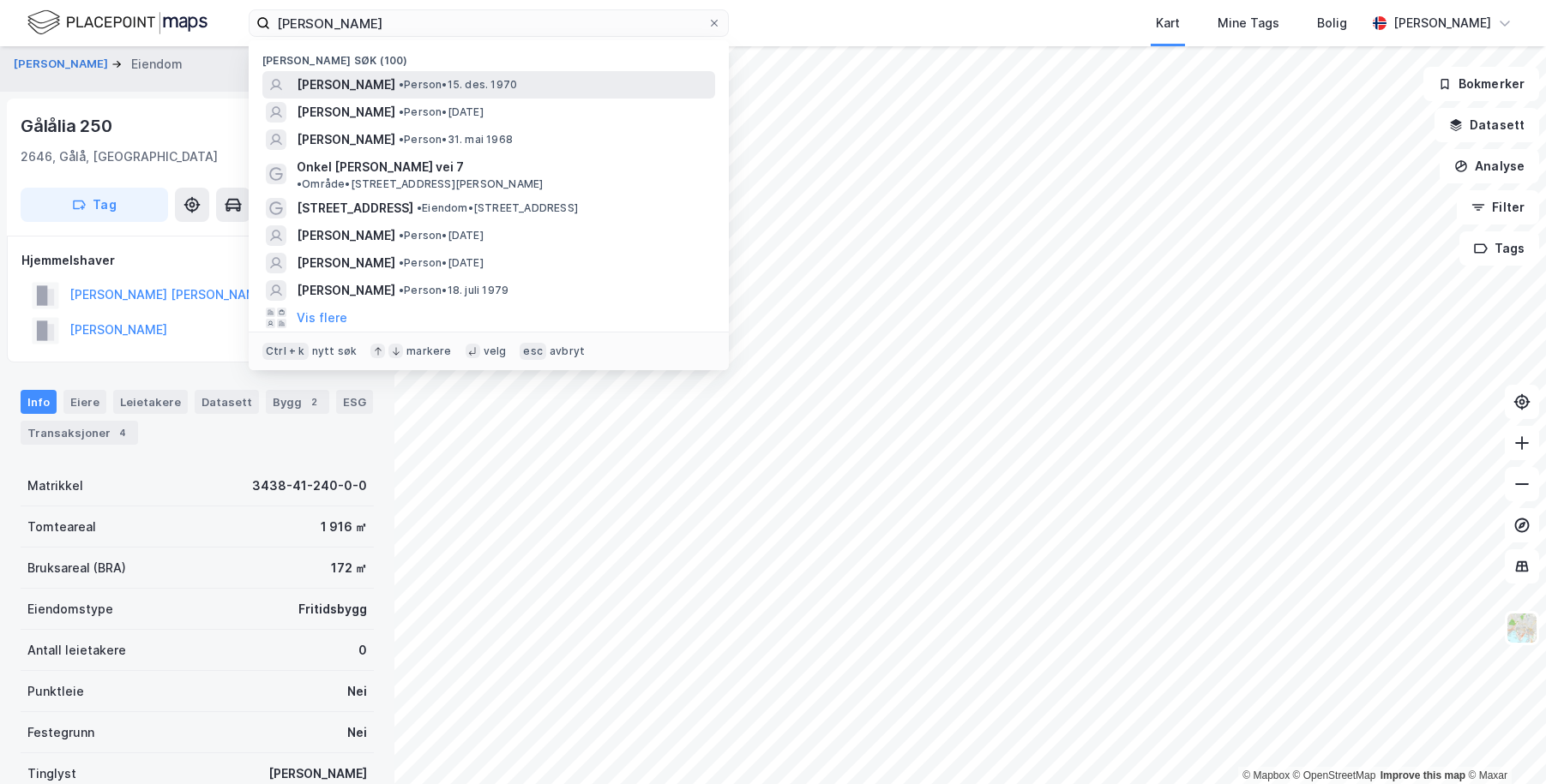
click at [322, 88] on span "[PERSON_NAME]" at bounding box center [345, 85] width 99 height 21
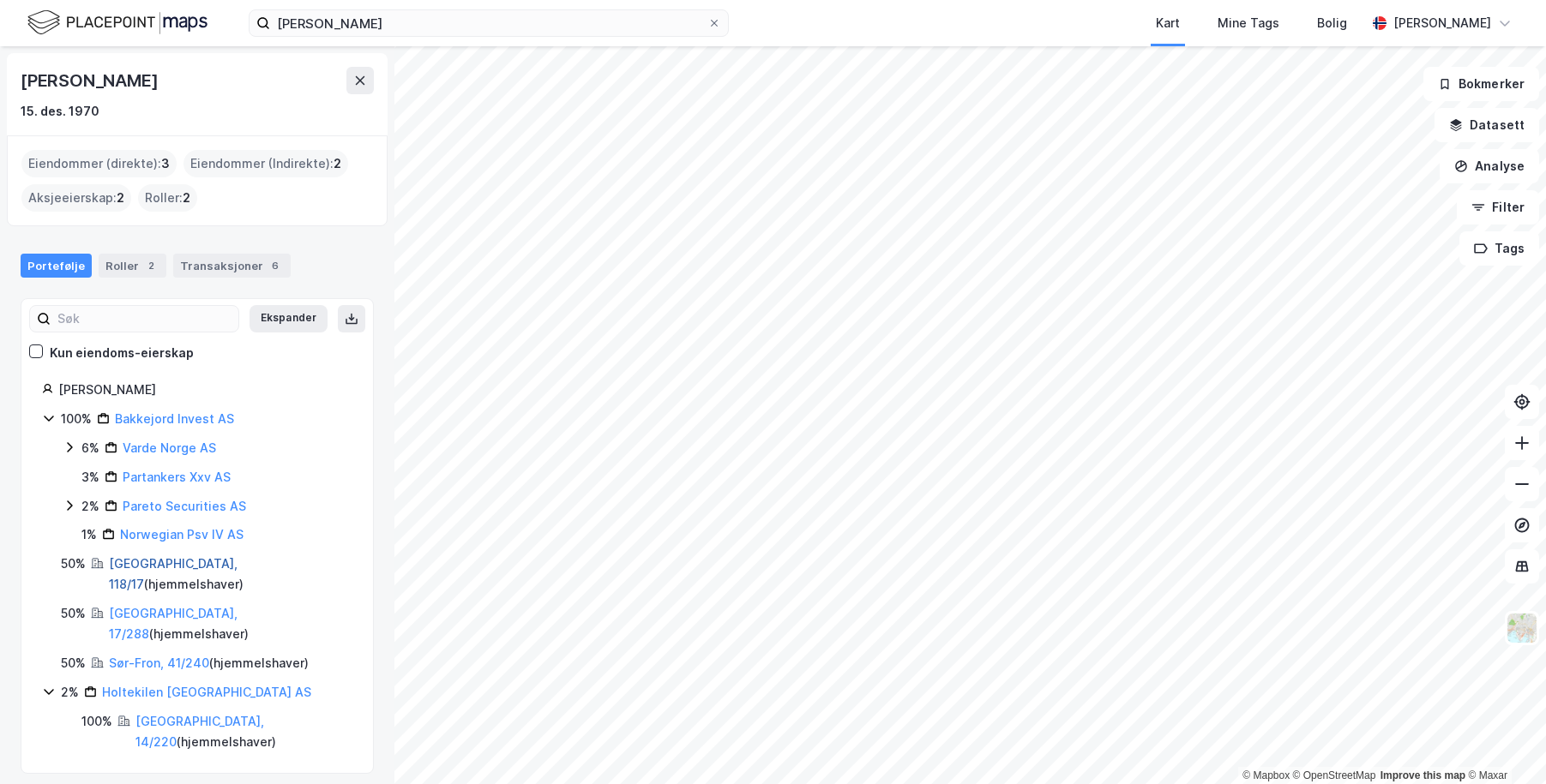
click at [126, 561] on link "[GEOGRAPHIC_DATA], 118/17" at bounding box center [173, 573] width 129 height 35
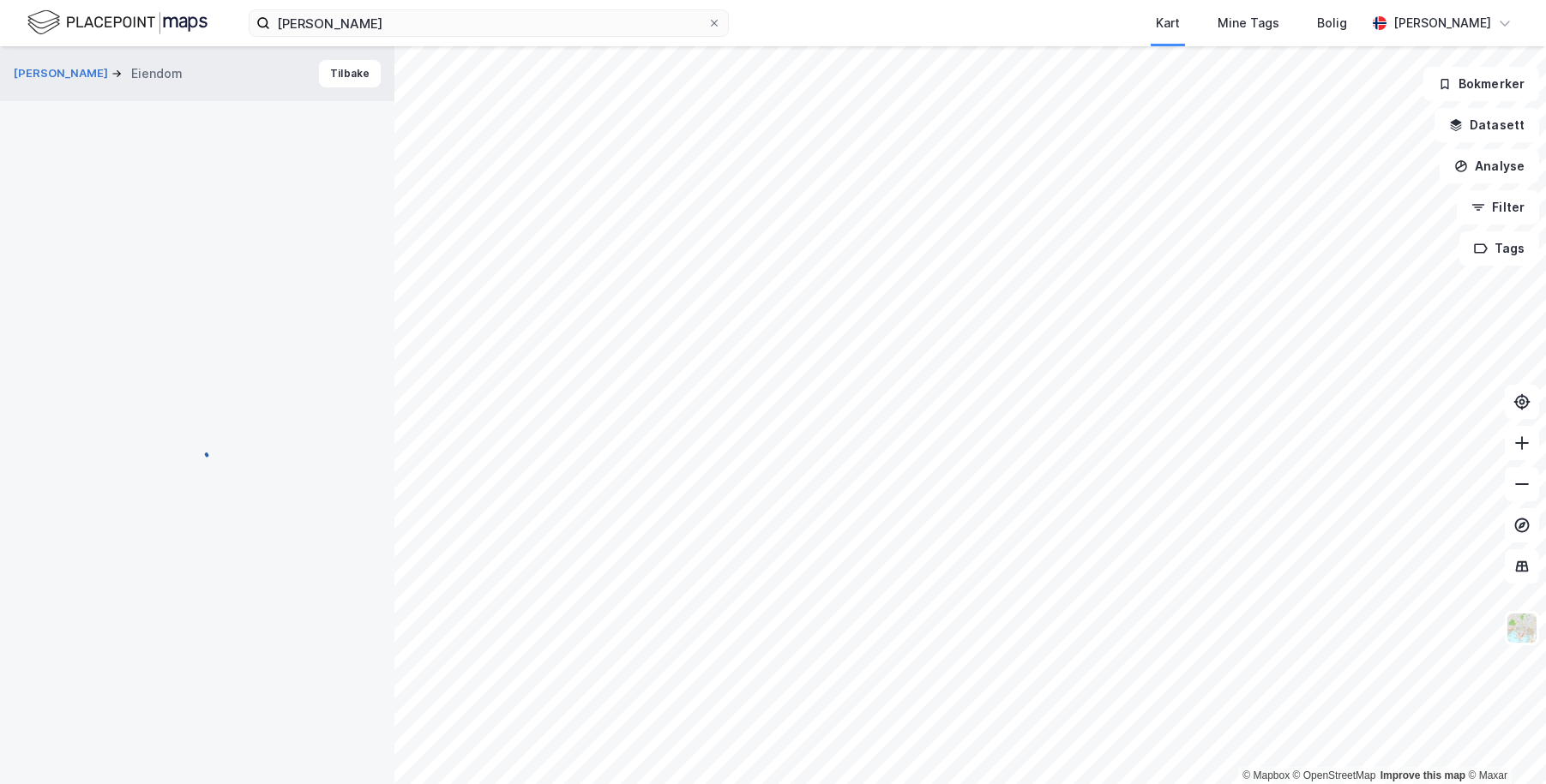
scroll to position [10, 0]
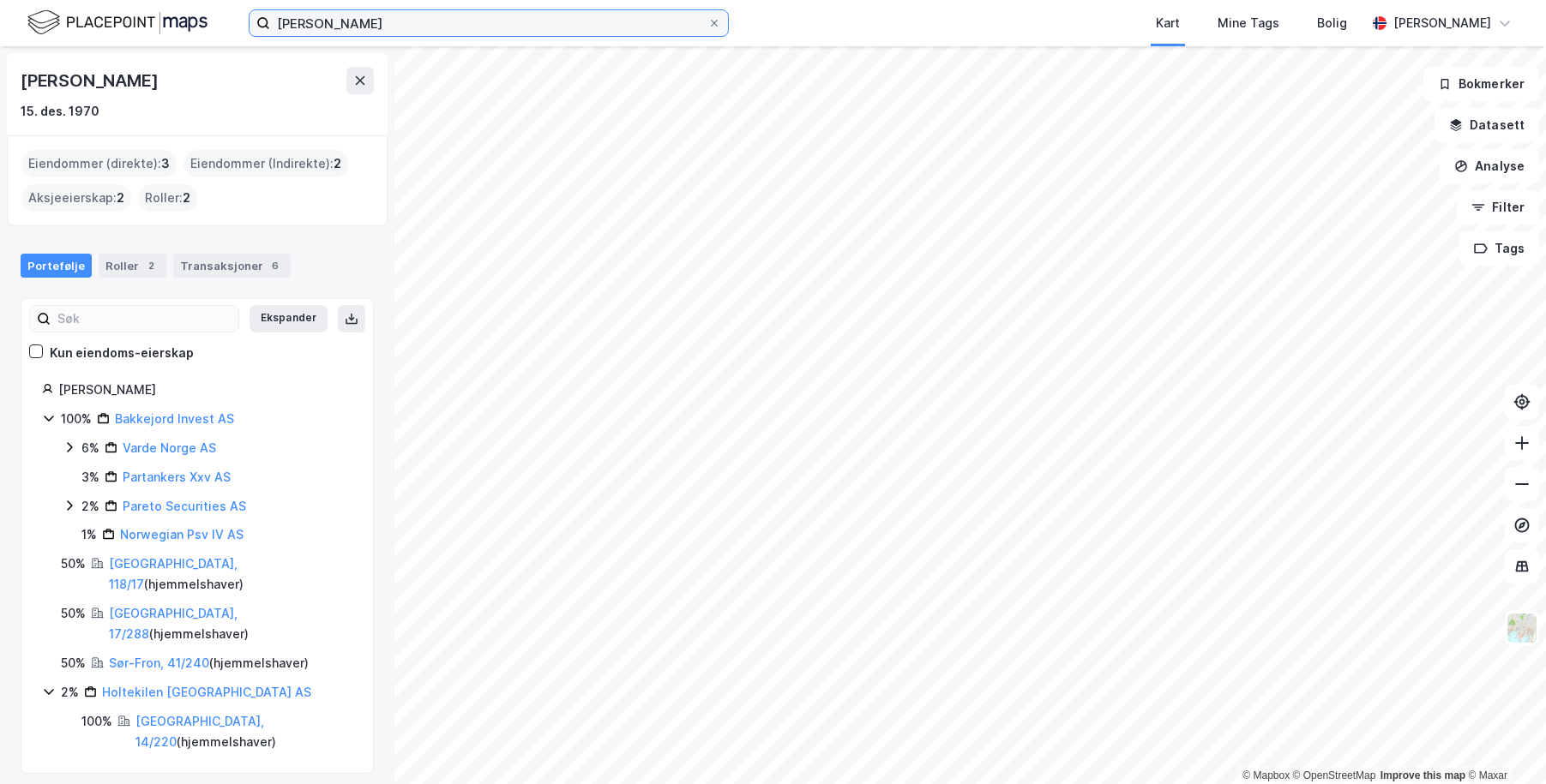
click at [444, 29] on input "[PERSON_NAME]" at bounding box center [489, 23] width 437 height 25
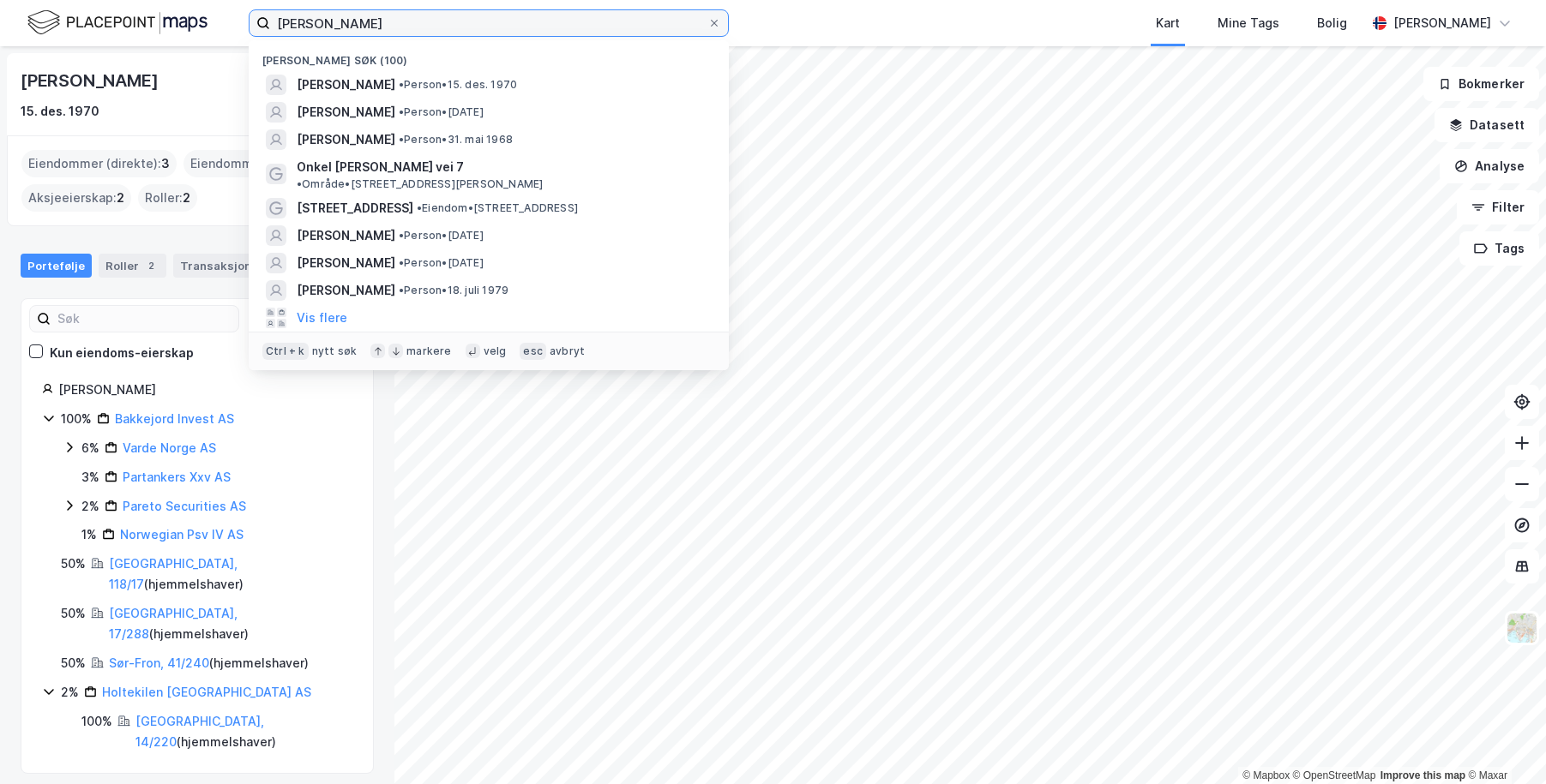
click at [442, 27] on input "[PERSON_NAME]" at bounding box center [489, 23] width 437 height 25
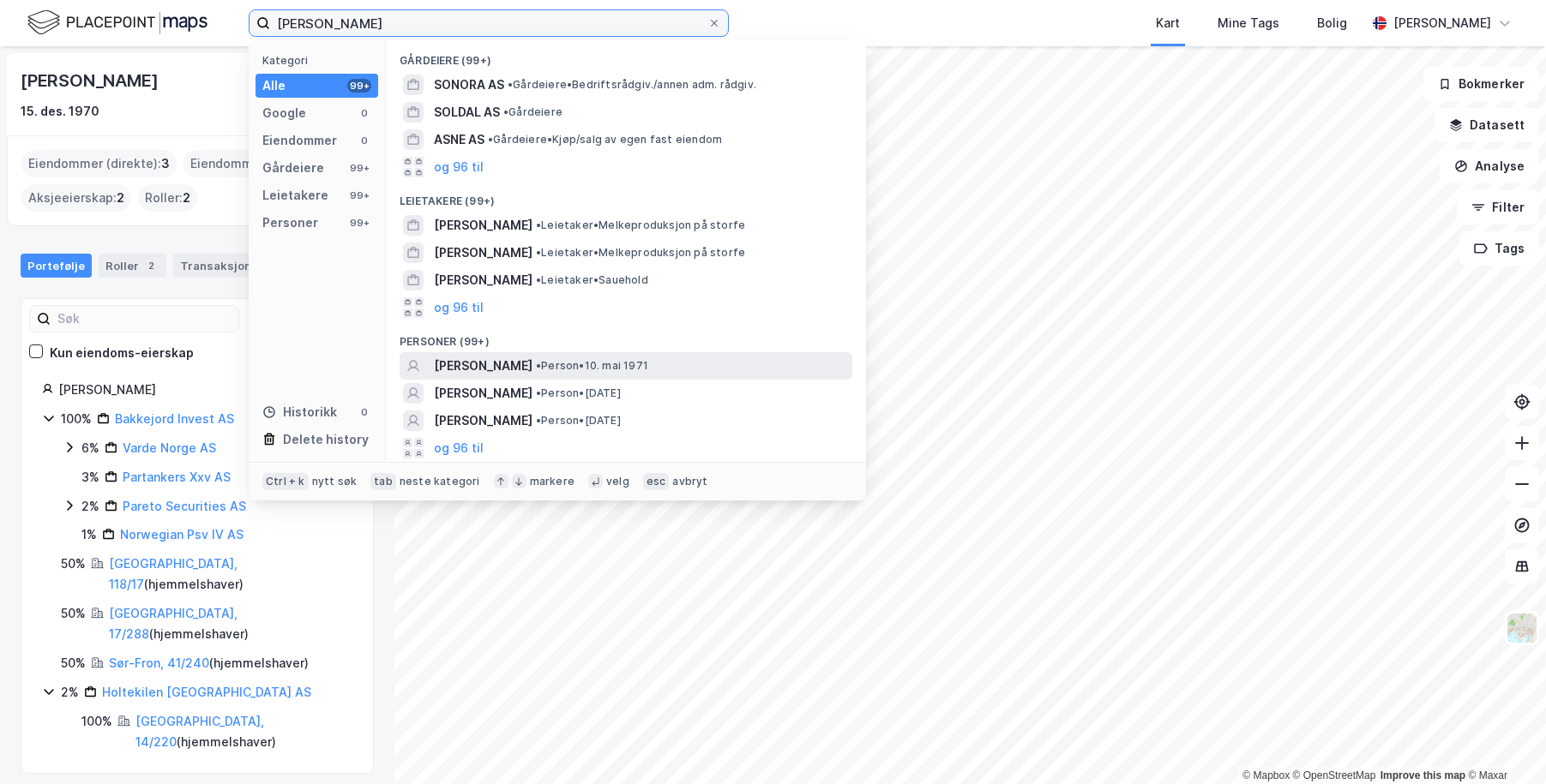
type input "[PERSON_NAME]"
click at [463, 371] on span "[PERSON_NAME]" at bounding box center [483, 366] width 99 height 21
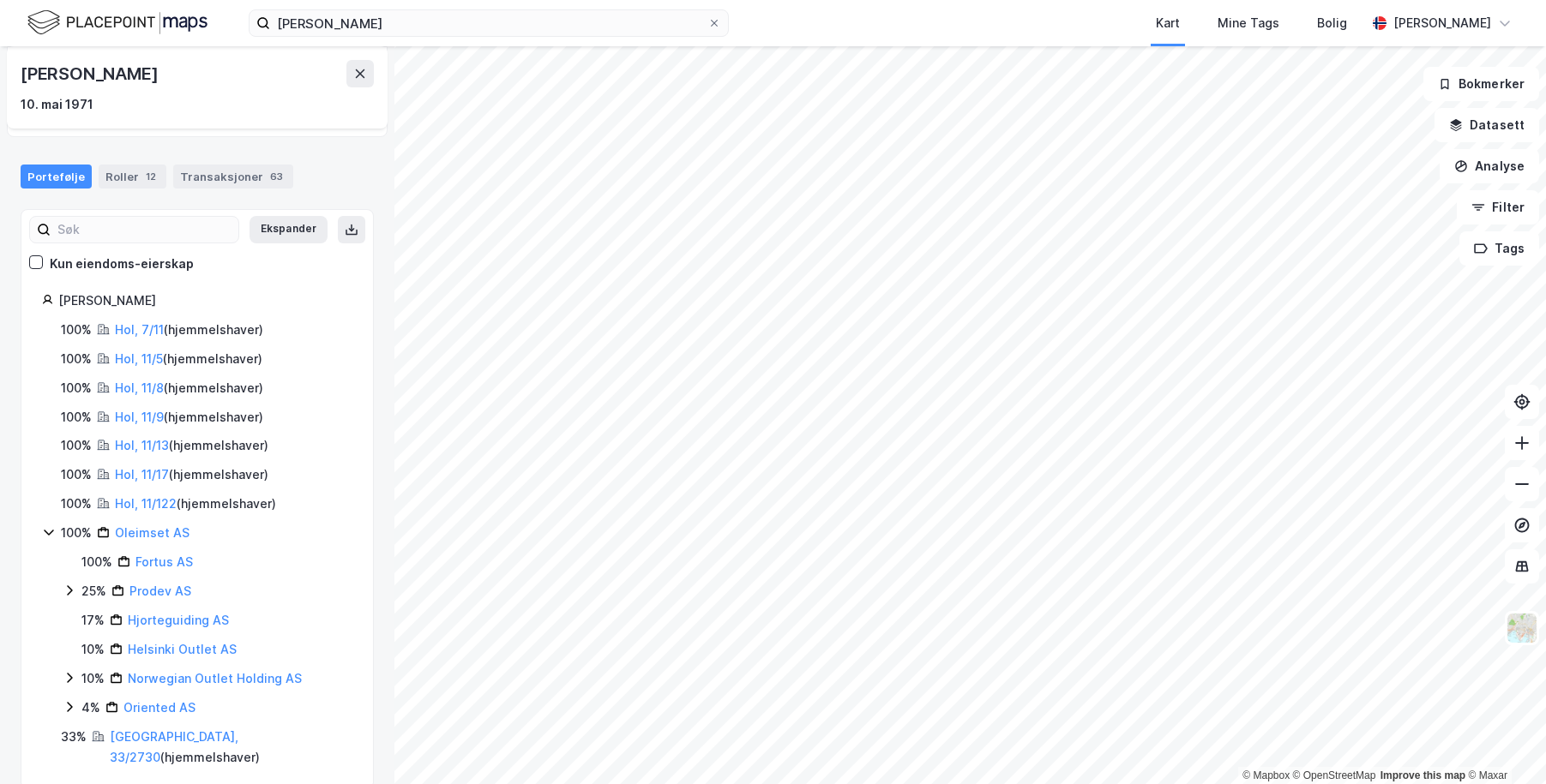
scroll to position [94, 0]
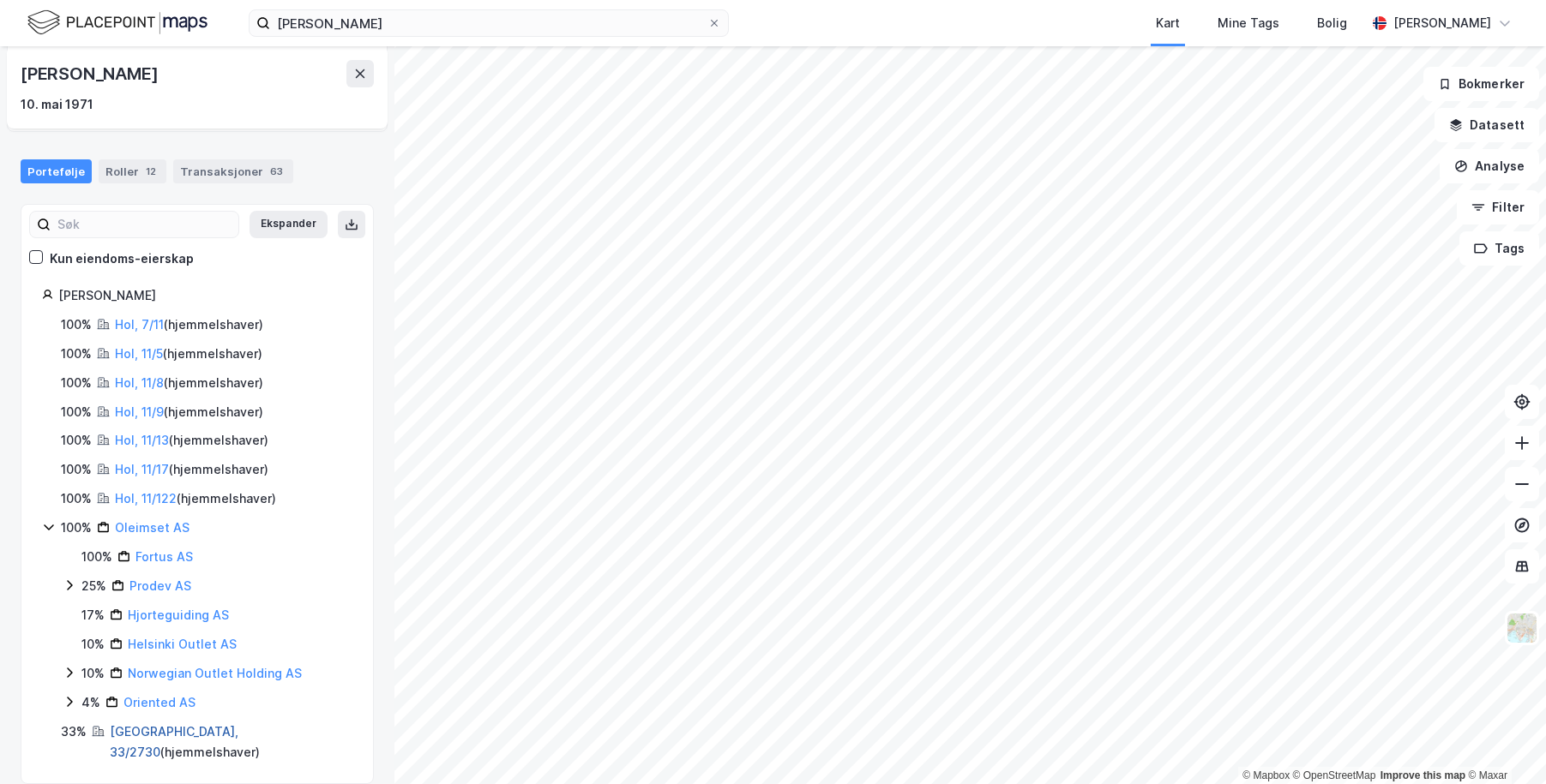
click at [127, 735] on link "[GEOGRAPHIC_DATA], 33/2730" at bounding box center [173, 741] width 129 height 35
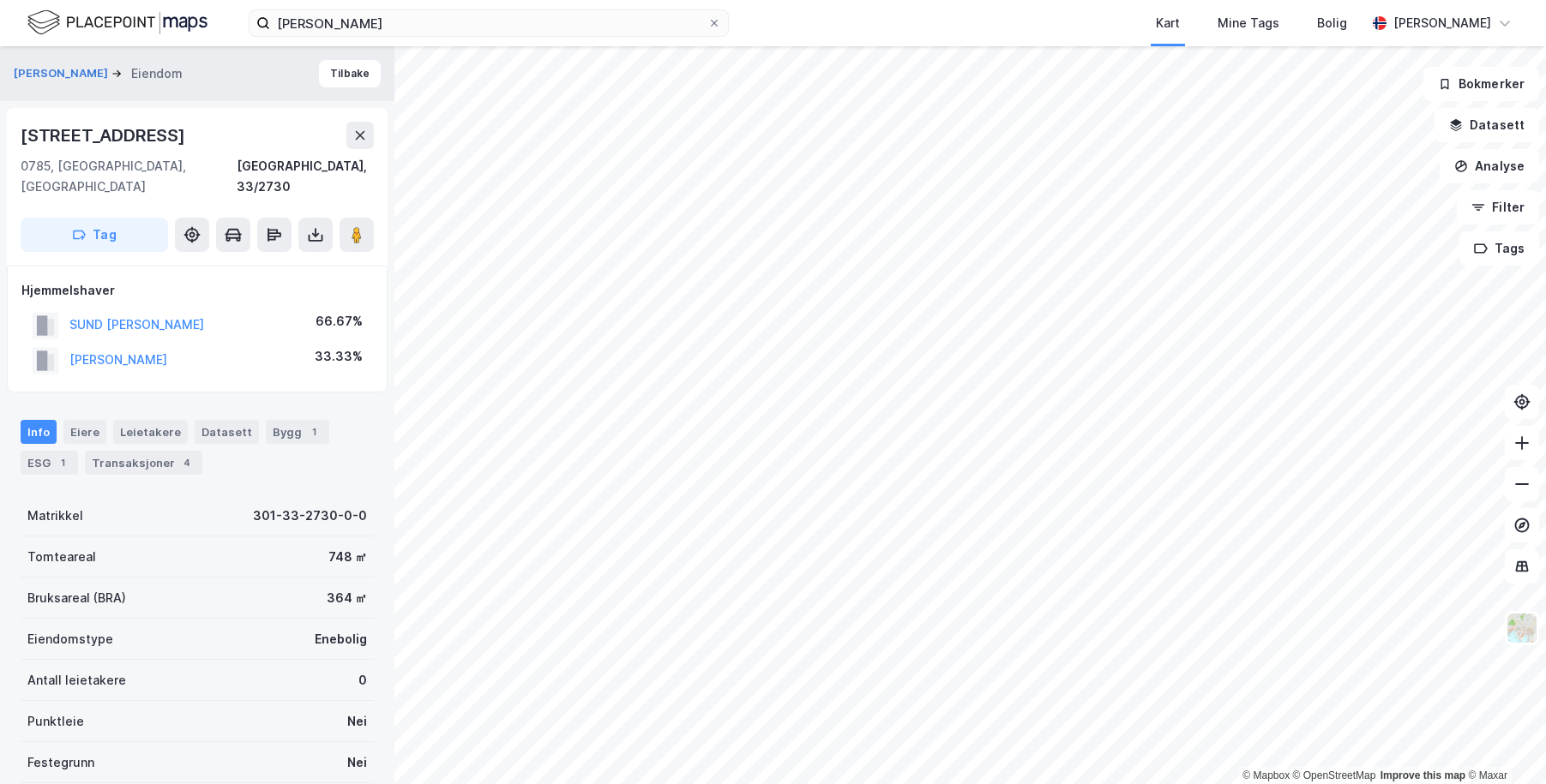
scroll to position [10, 0]
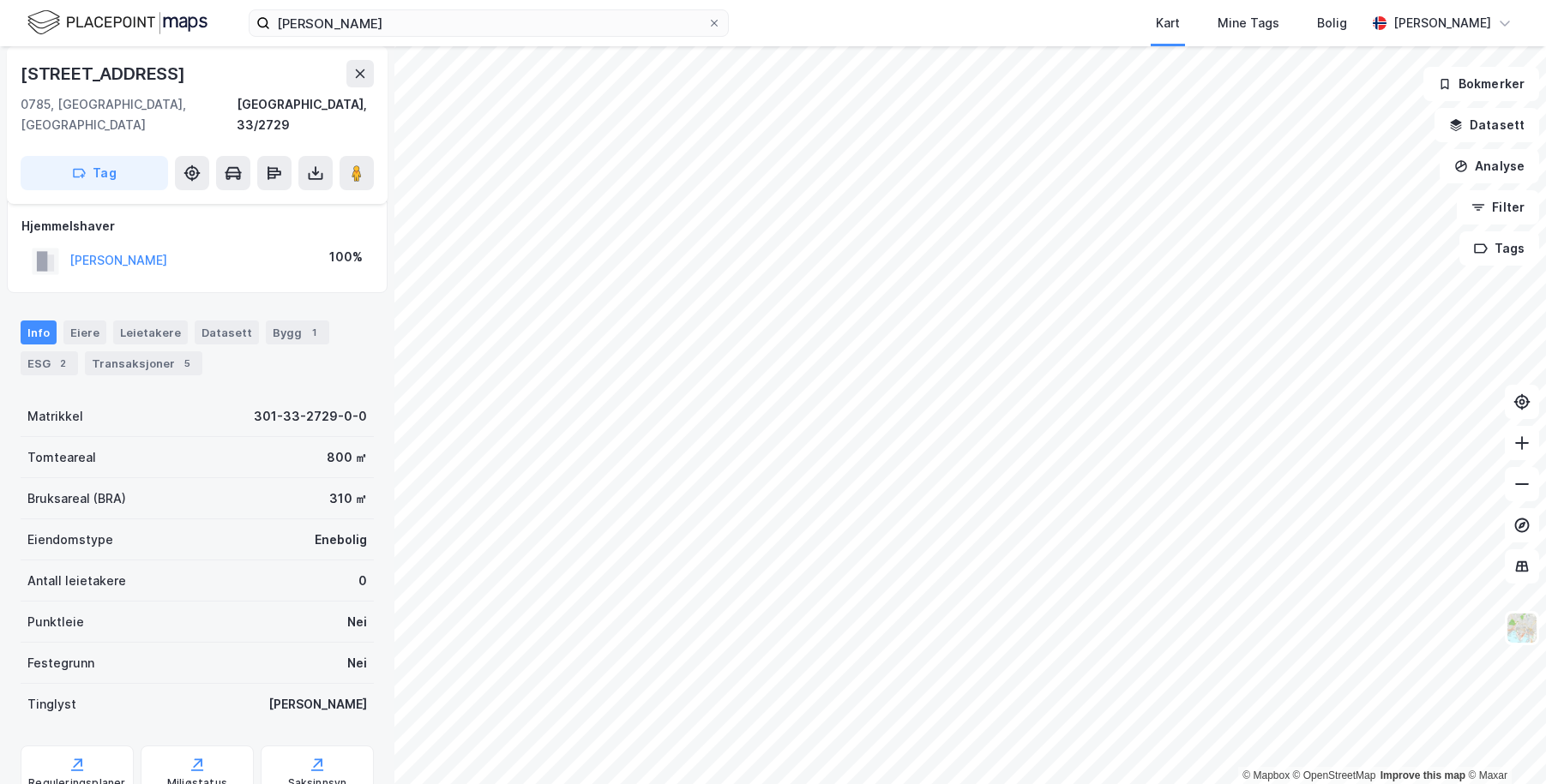
scroll to position [10, 0]
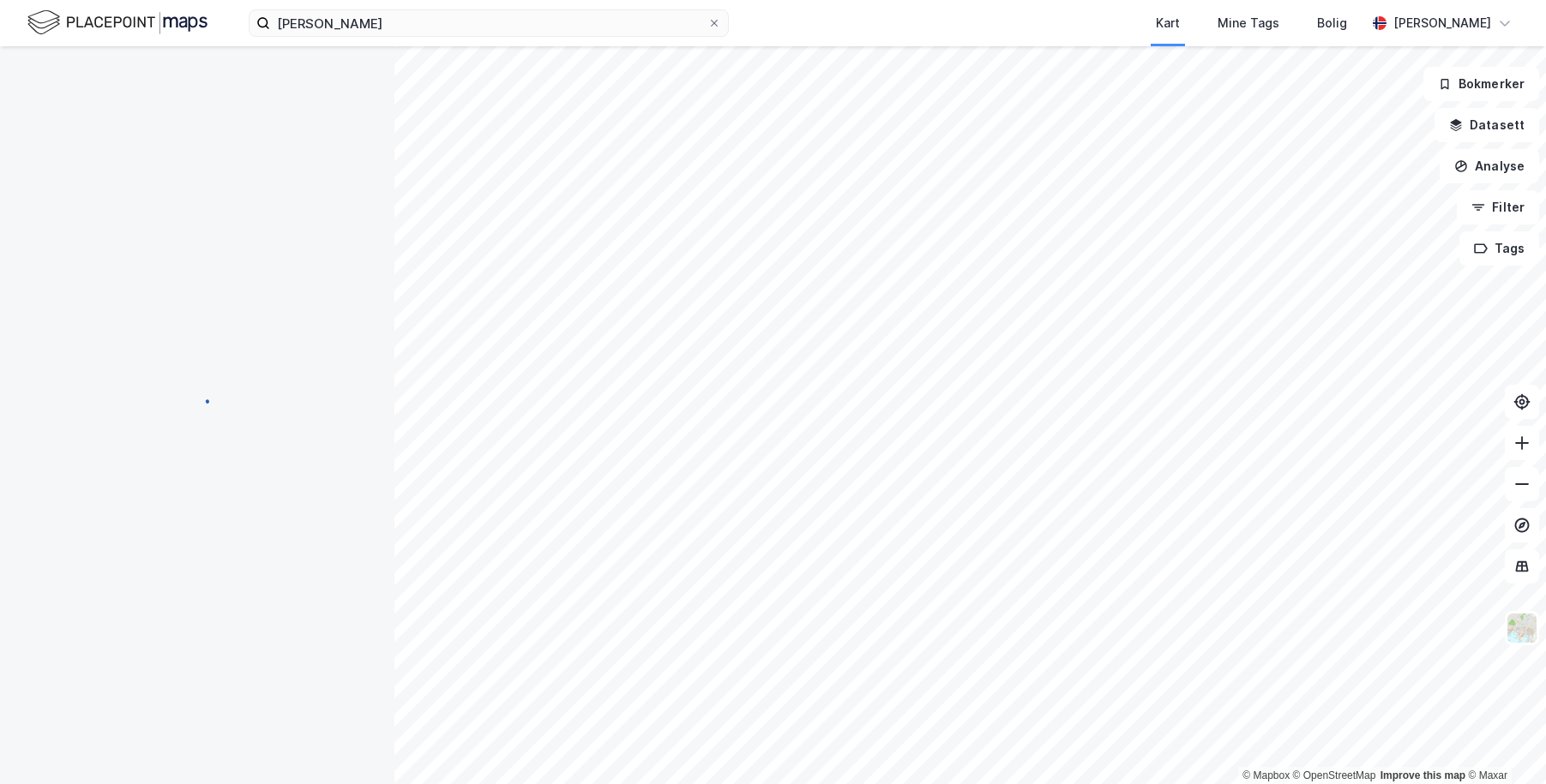
scroll to position [10, 0]
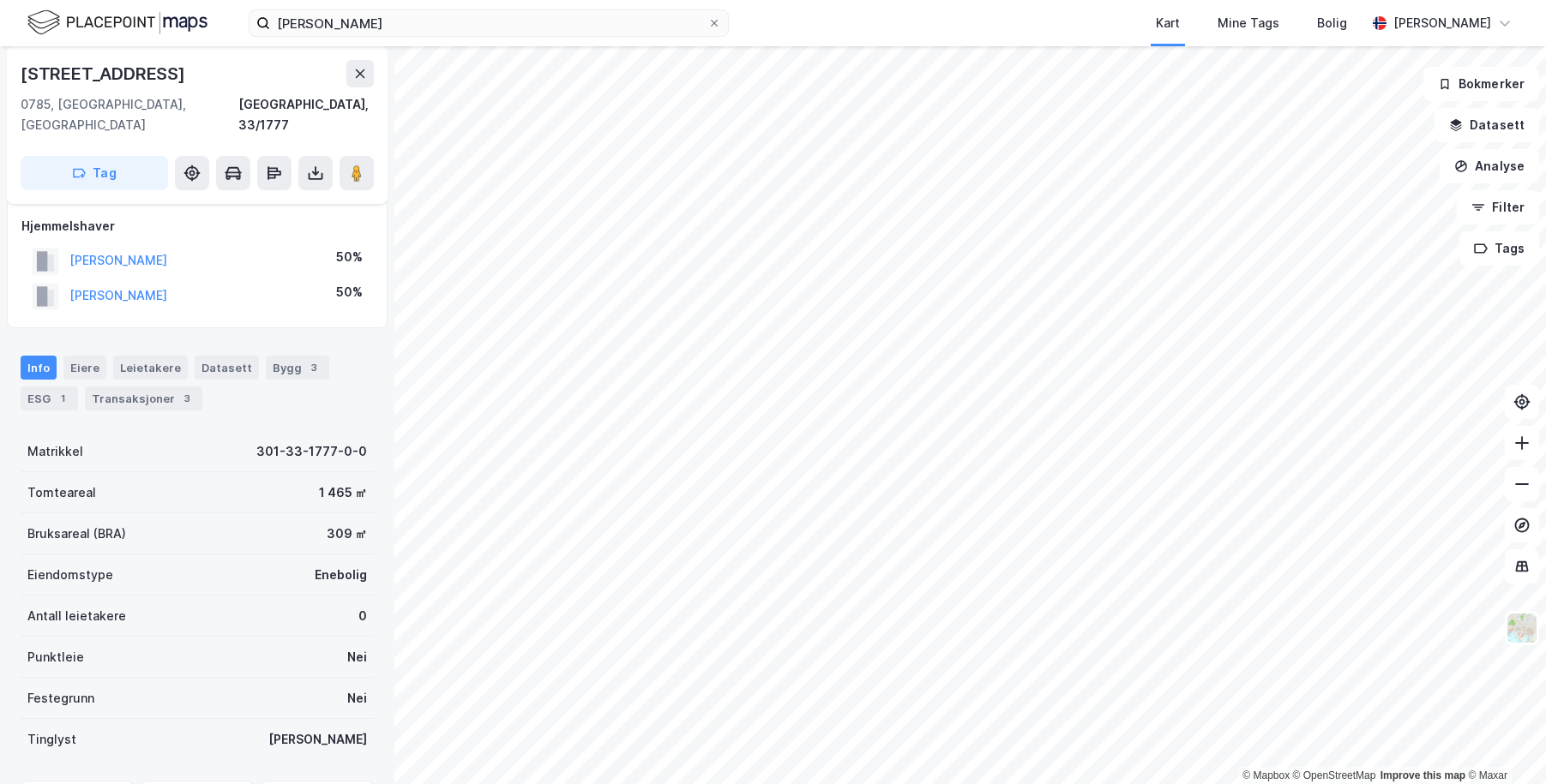
scroll to position [10, 0]
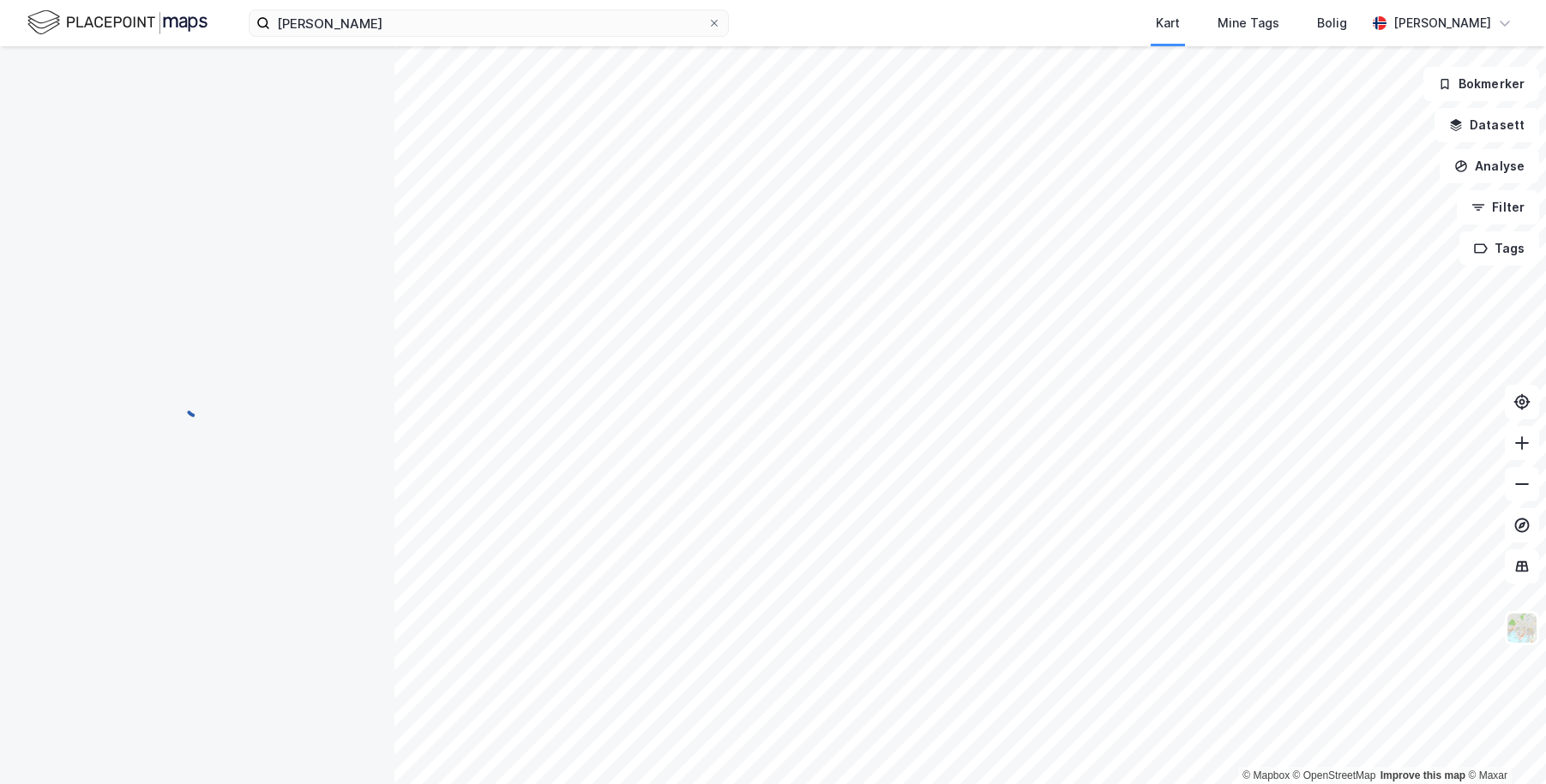
scroll to position [10, 0]
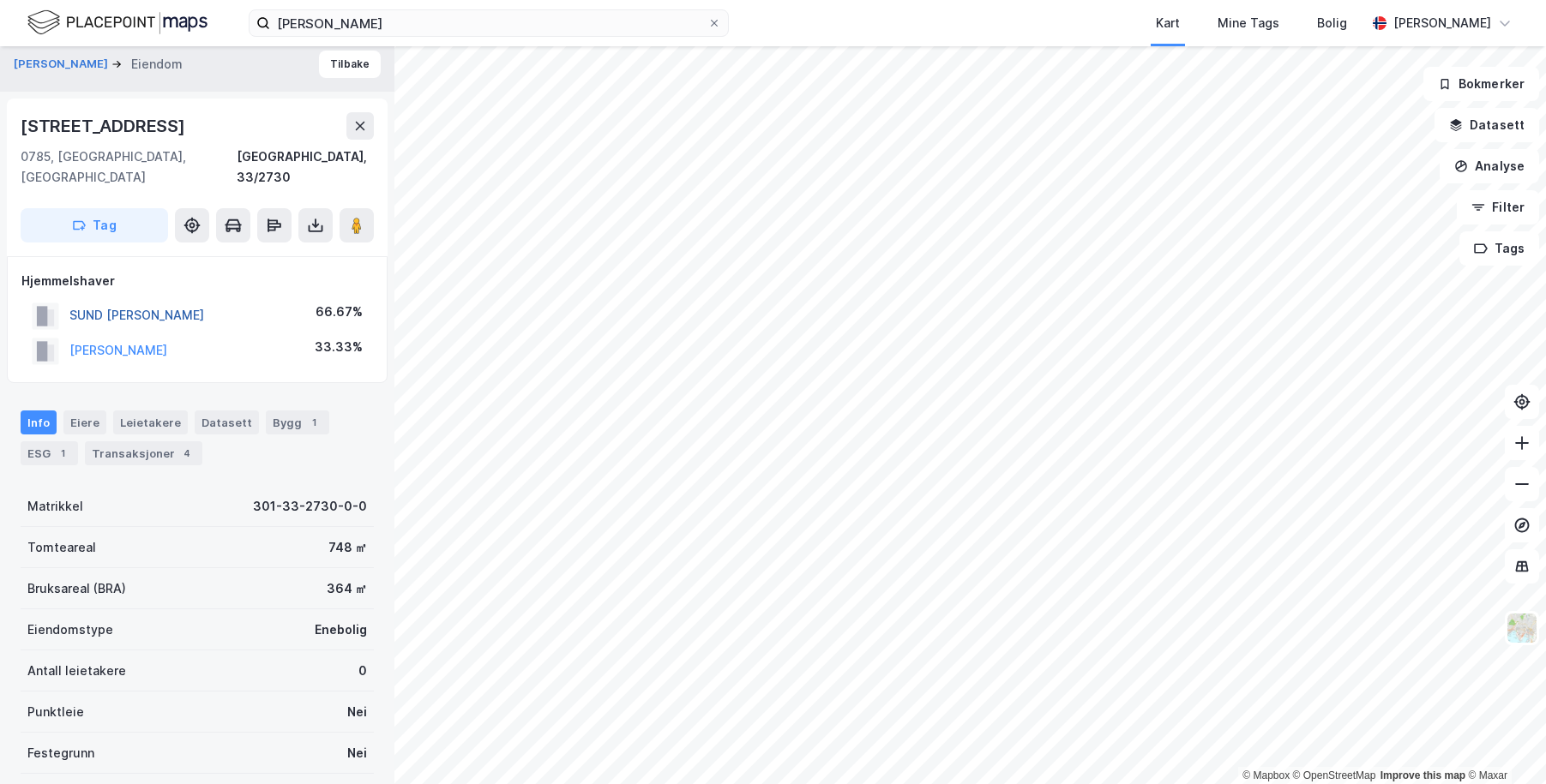
click at [0, 0] on button "SUND [PERSON_NAME]" at bounding box center [0, 0] width 0 height 0
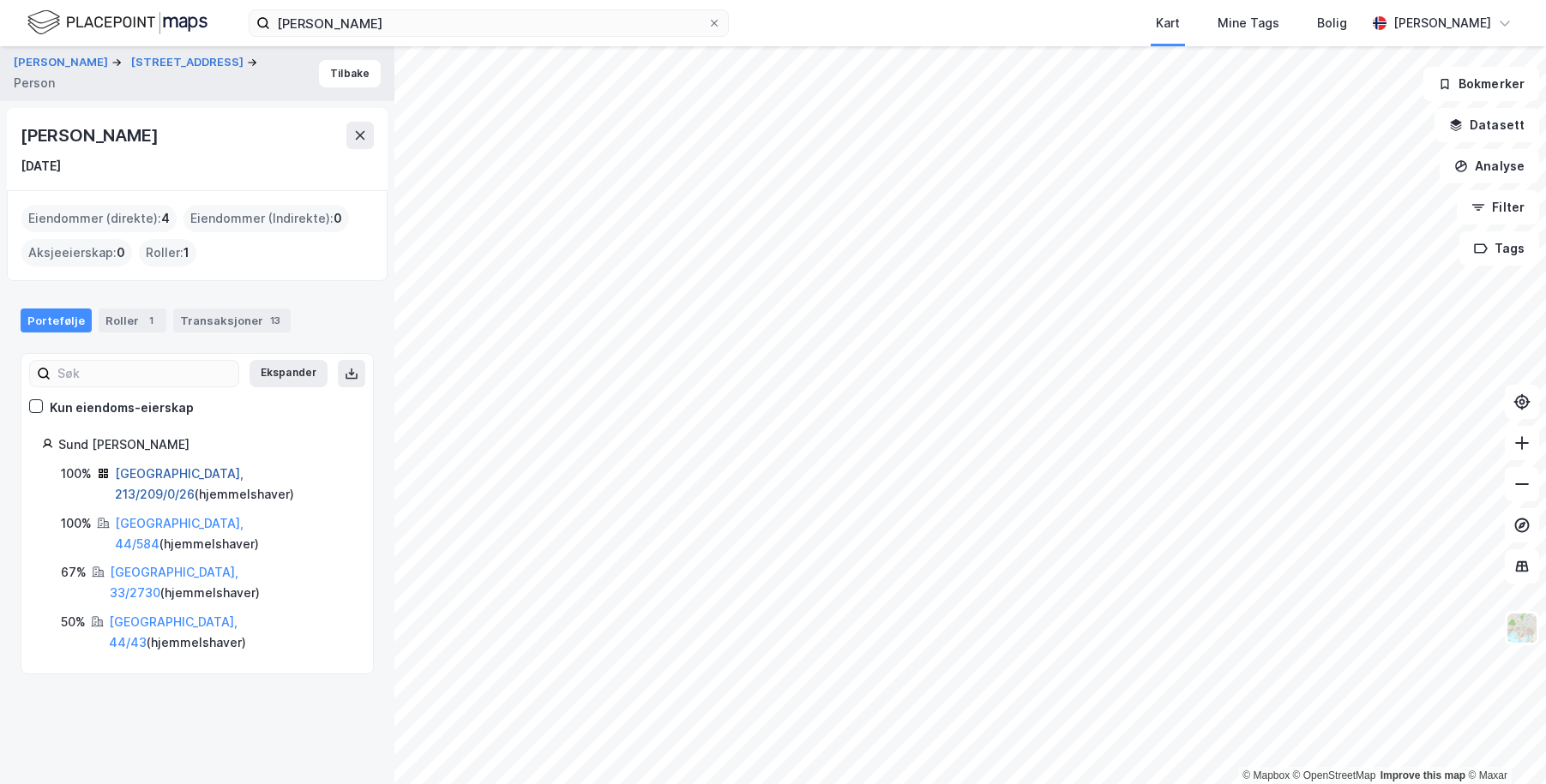
click at [141, 469] on link "[GEOGRAPHIC_DATA], 213/209/0/26" at bounding box center [178, 483] width 129 height 35
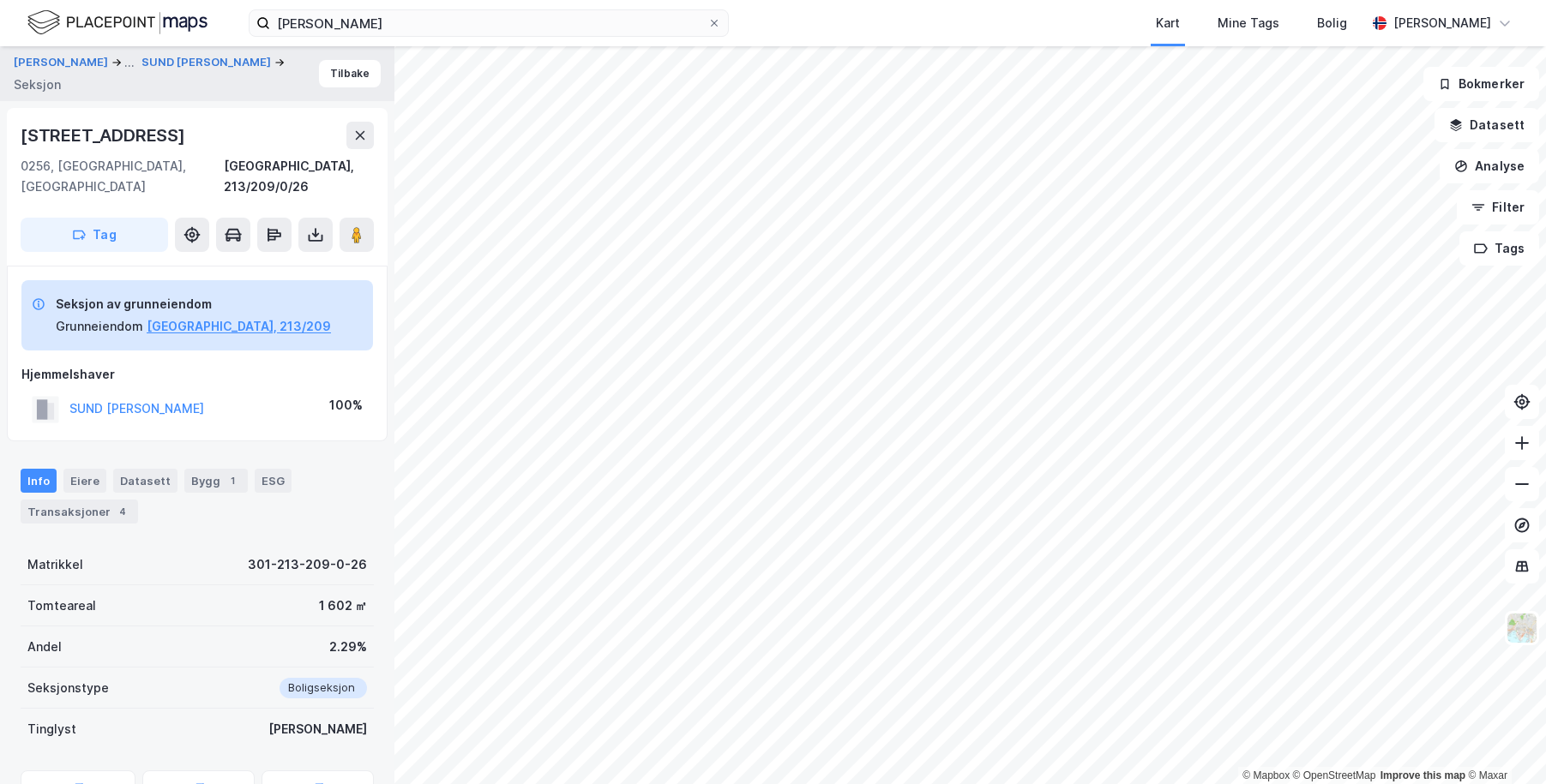
scroll to position [10, 0]
